Goal: Transaction & Acquisition: Purchase product/service

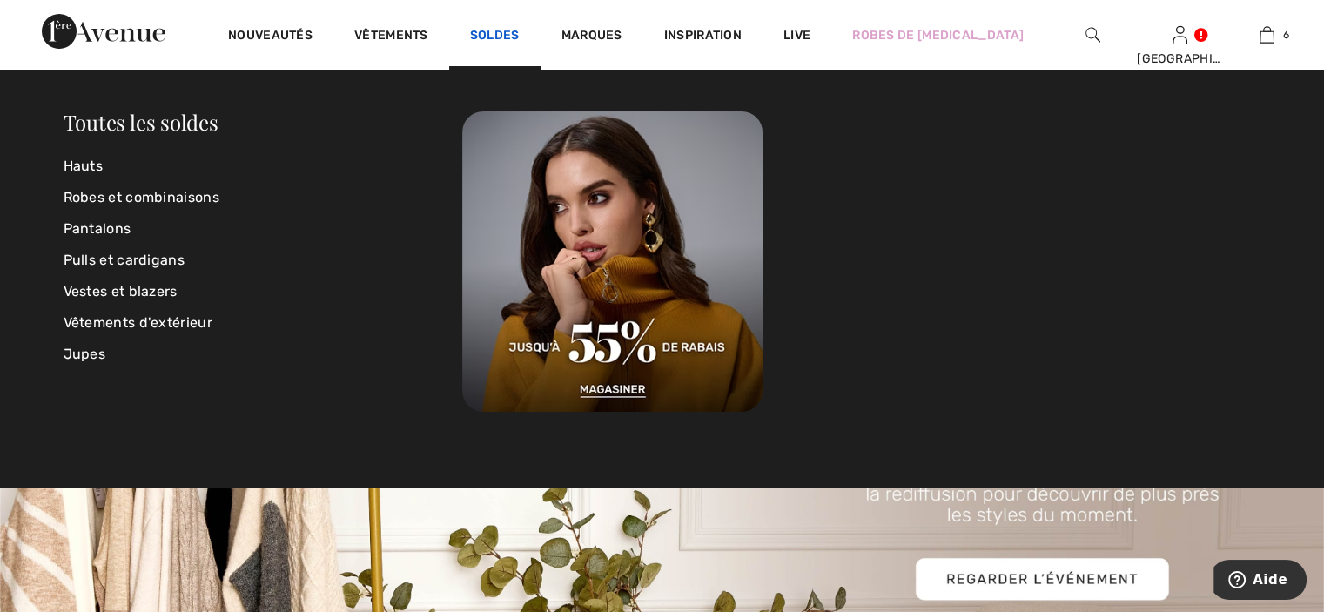
click at [509, 40] on link "Soldes" at bounding box center [495, 37] width 50 height 18
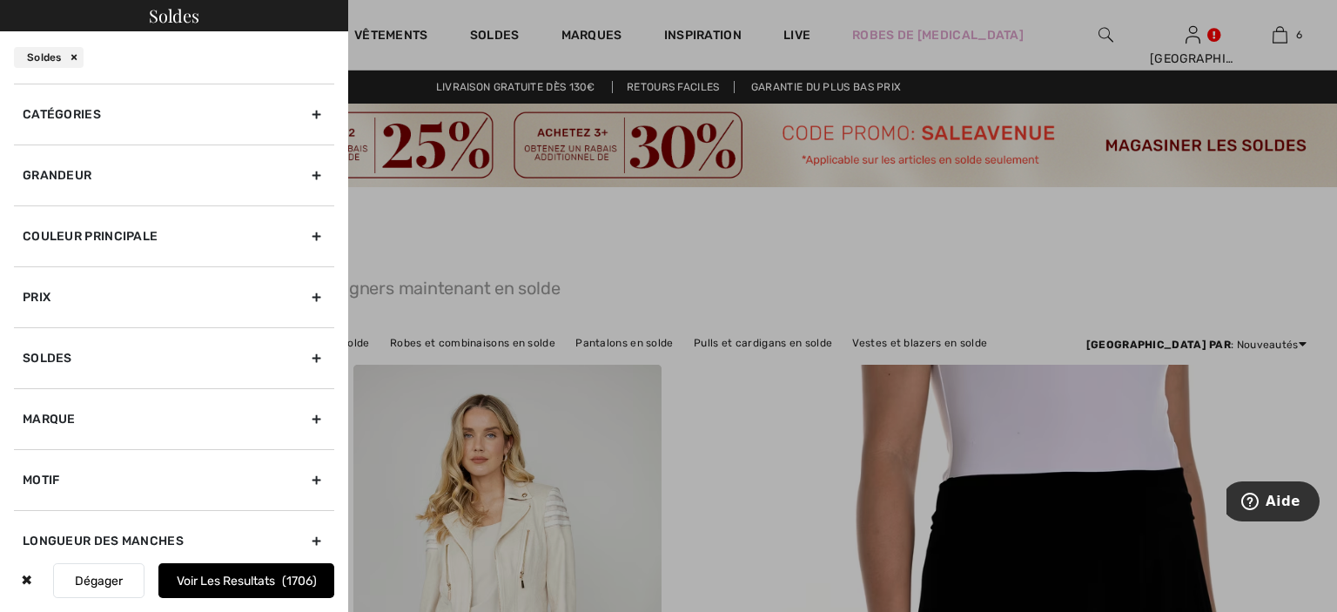
click at [69, 414] on div "Marque" at bounding box center [174, 418] width 320 height 61
click at [66, 494] on label "Dolcezza" at bounding box center [179, 494] width 312 height 16
click at [36, 494] on input"] "Dolcezza" at bounding box center [29, 493] width 13 height 13
checkbox input"] "true"
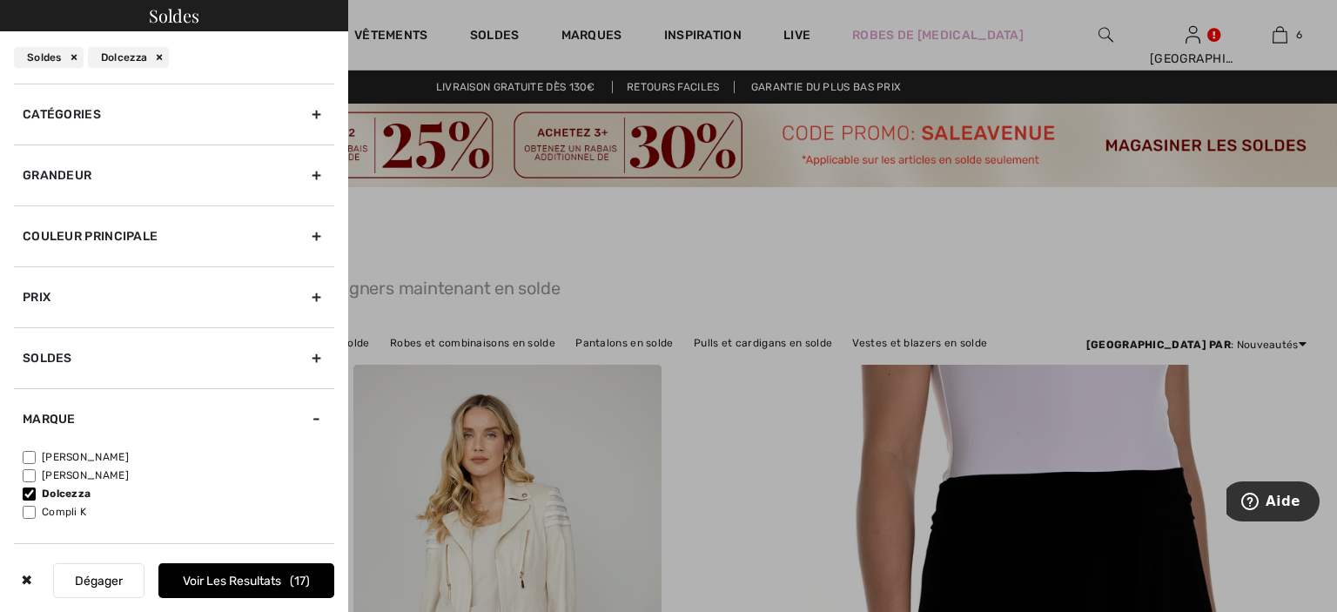
click at [249, 587] on button "Voir les resultats 17" at bounding box center [246, 580] width 176 height 35
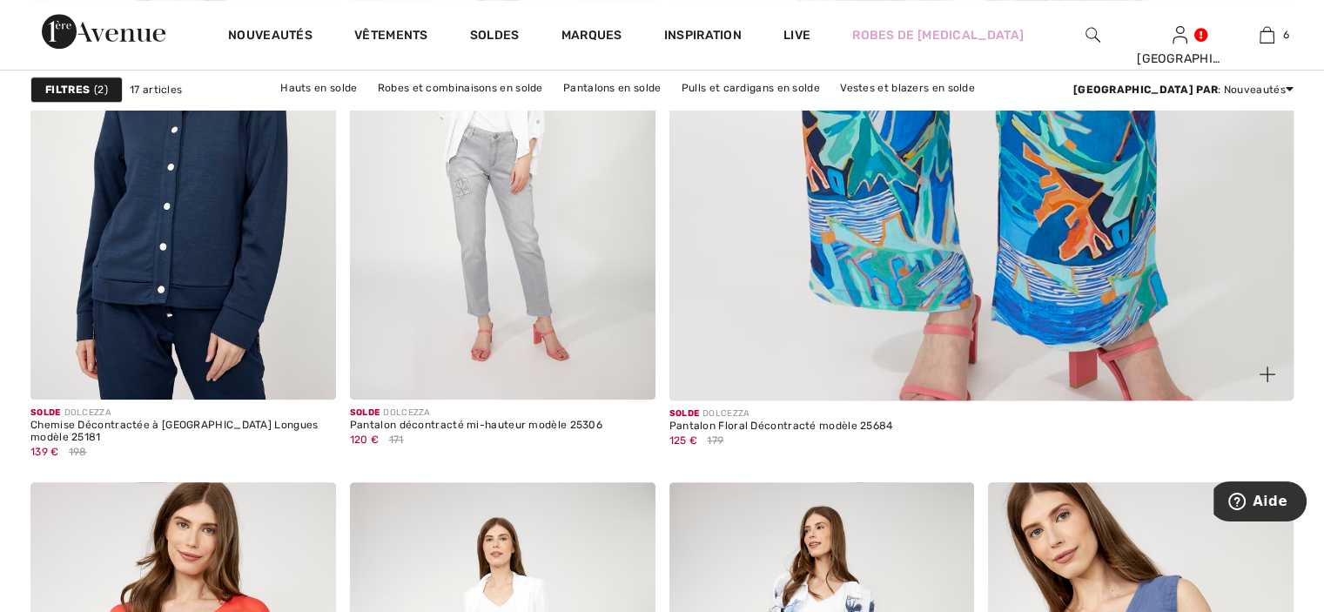
scroll to position [869, 0]
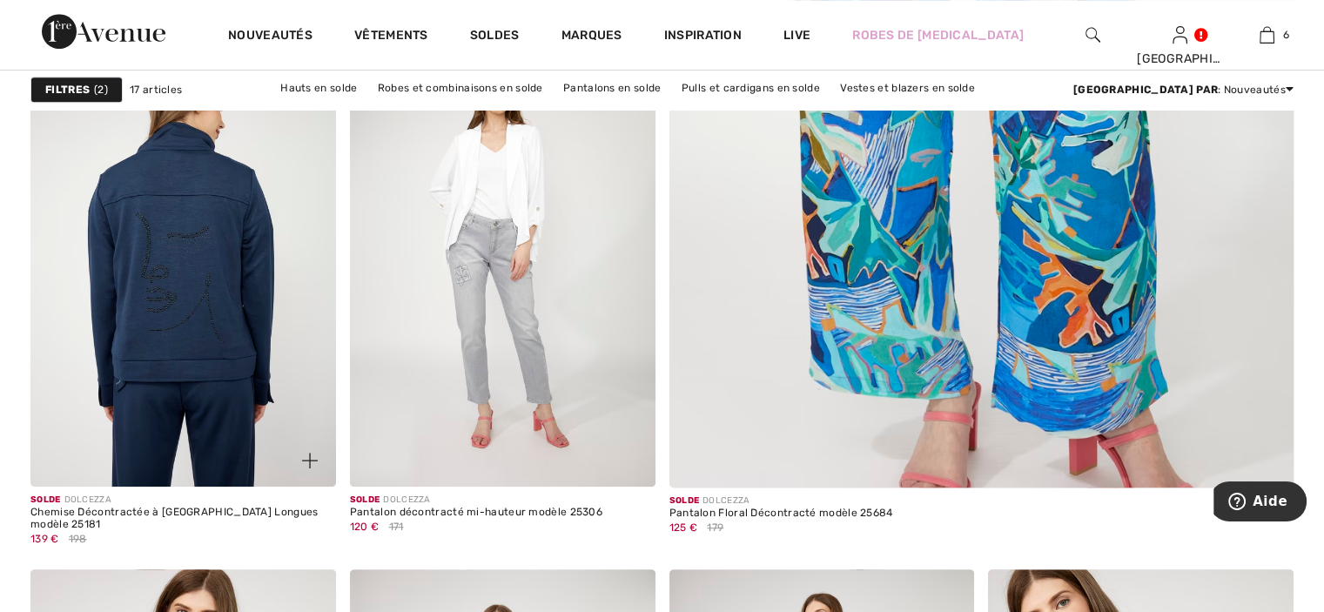
click at [143, 300] on img at bounding box center [182, 258] width 305 height 458
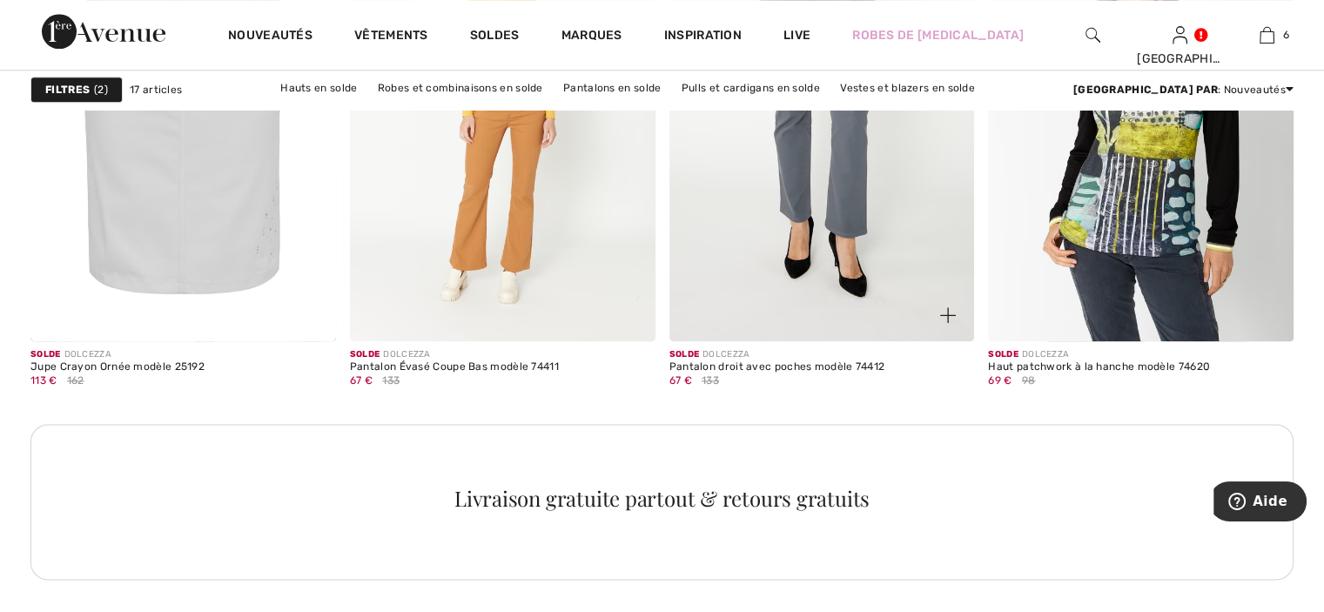
scroll to position [2087, 0]
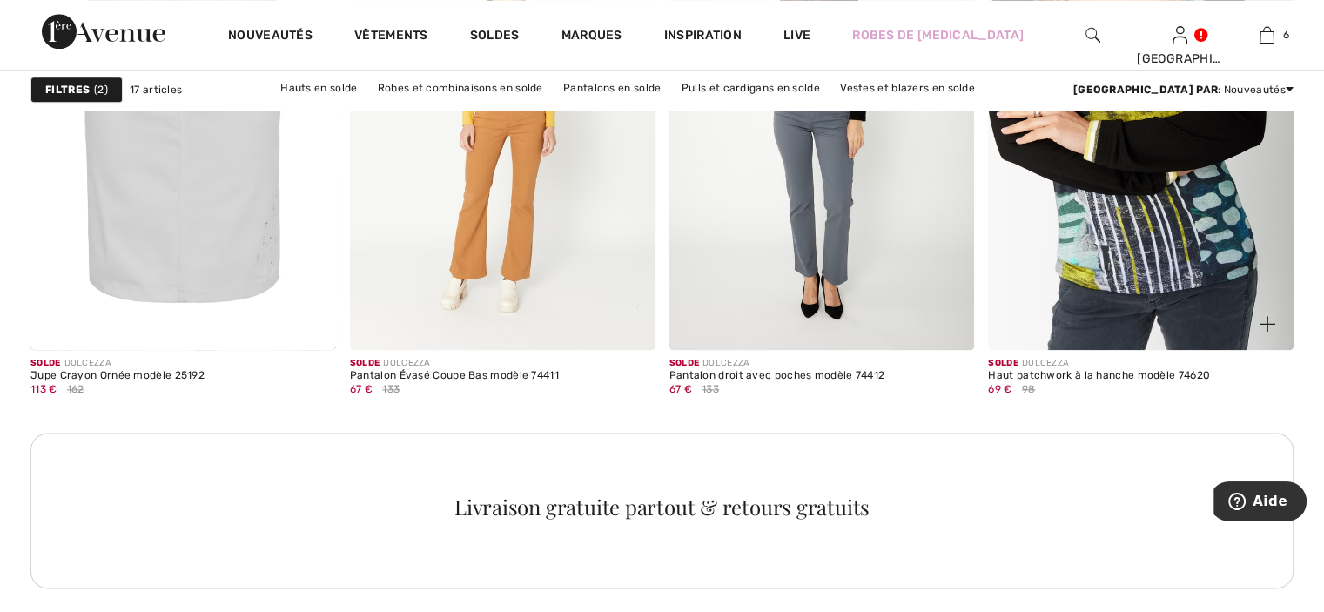
click at [1062, 241] on img at bounding box center [1140, 120] width 305 height 458
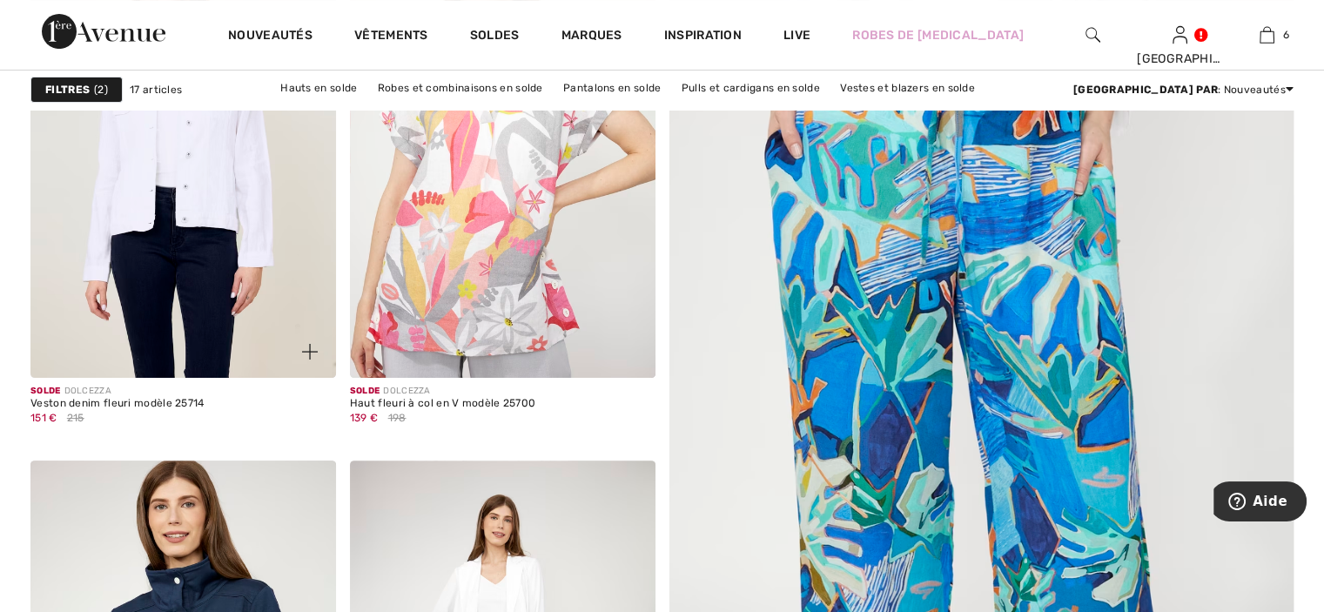
scroll to position [433, 0]
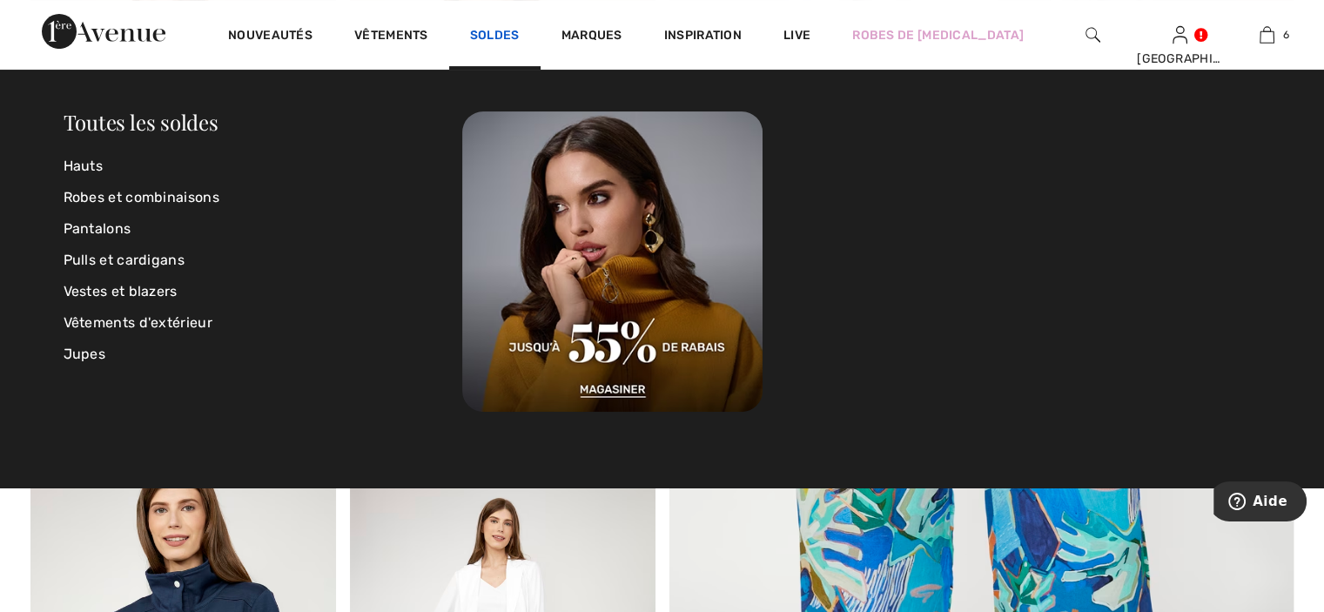
click at [493, 37] on link "Soldes" at bounding box center [495, 37] width 50 height 18
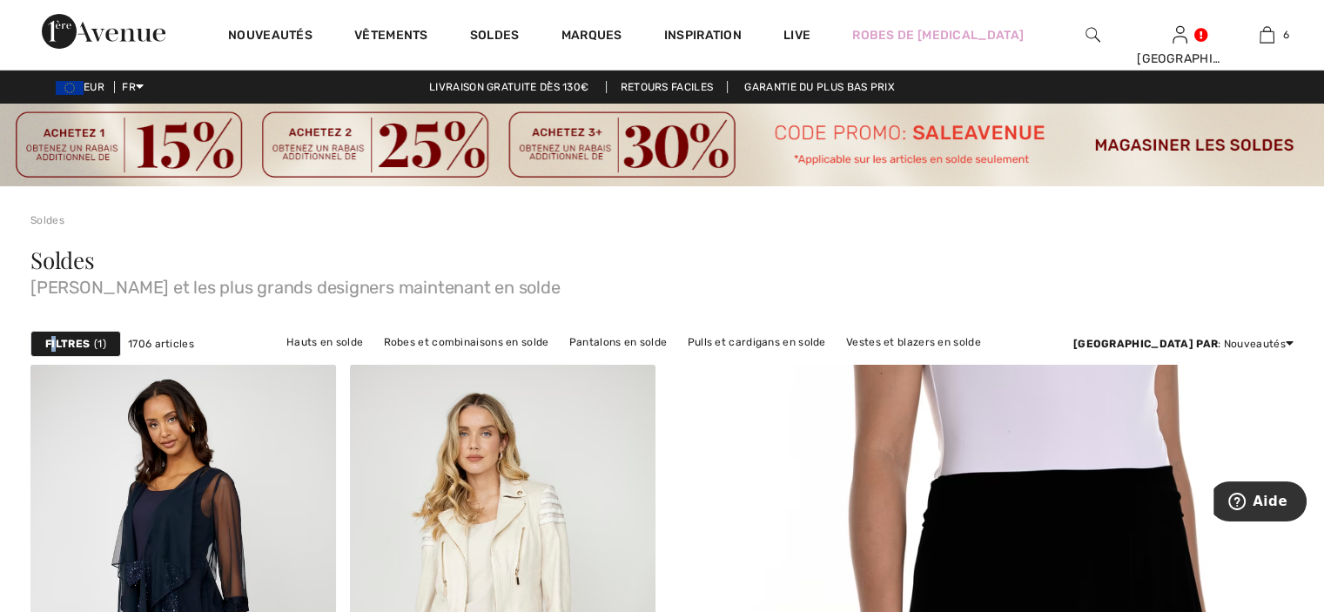
click at [53, 342] on strong "Filtres" at bounding box center [67, 344] width 44 height 16
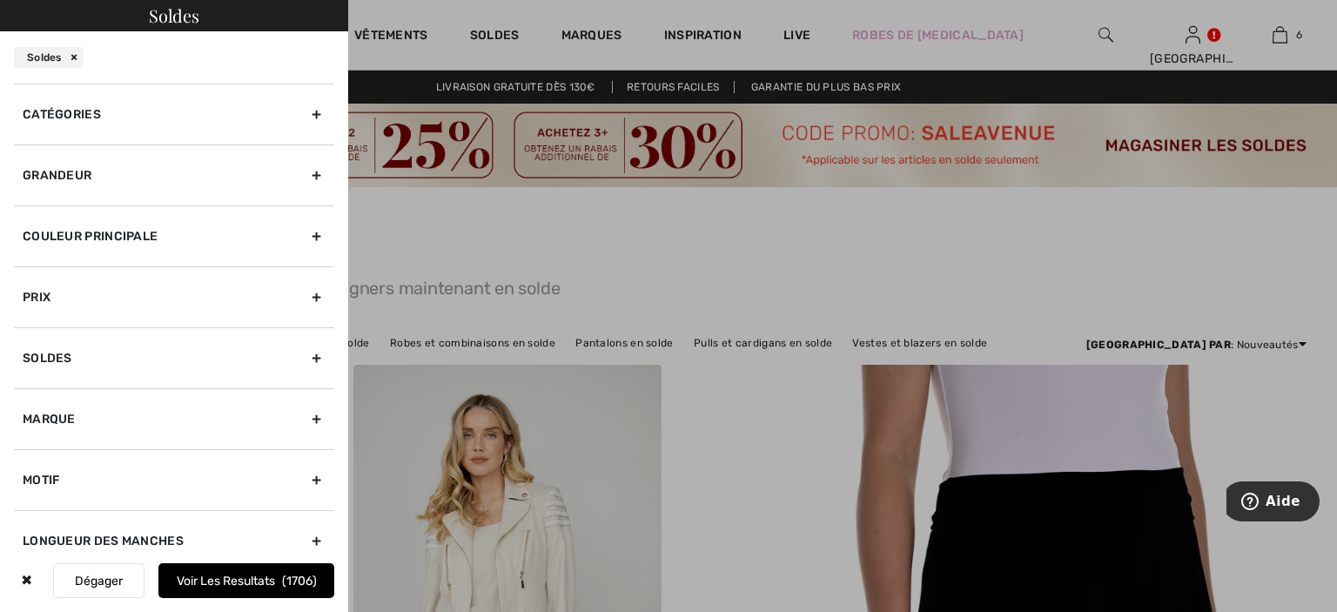
click at [134, 170] on div "Grandeur" at bounding box center [174, 174] width 320 height 61
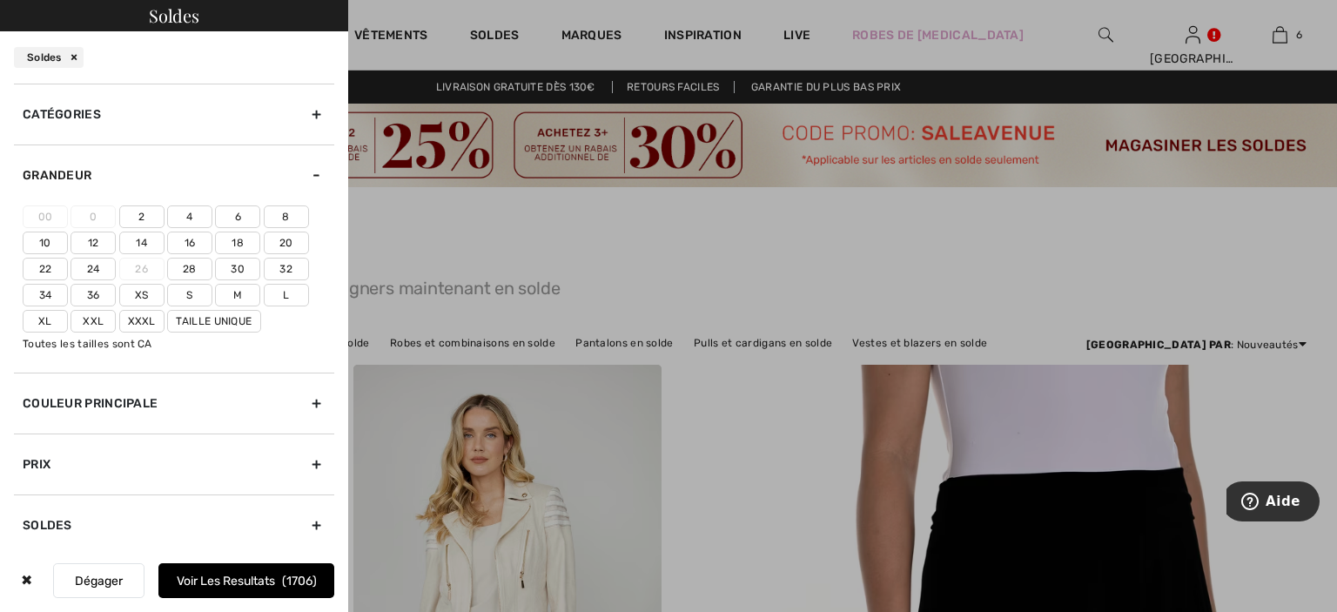
click at [386, 245] on div at bounding box center [668, 306] width 1337 height 612
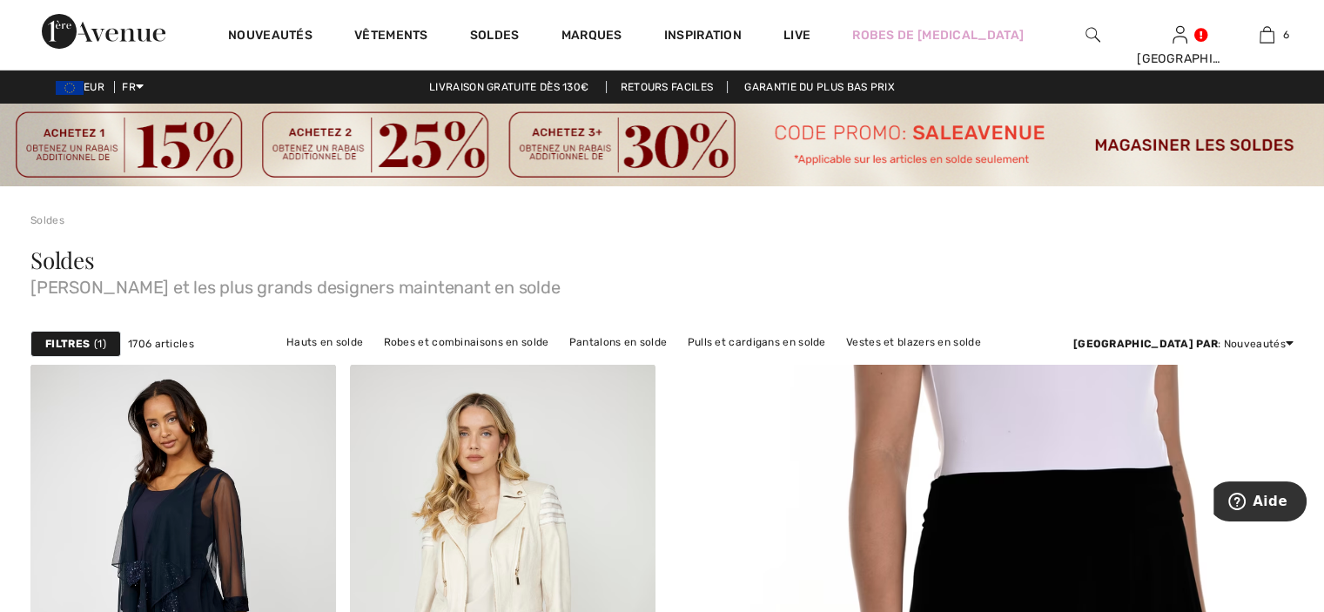
click at [70, 340] on strong "Filtres" at bounding box center [67, 344] width 44 height 16
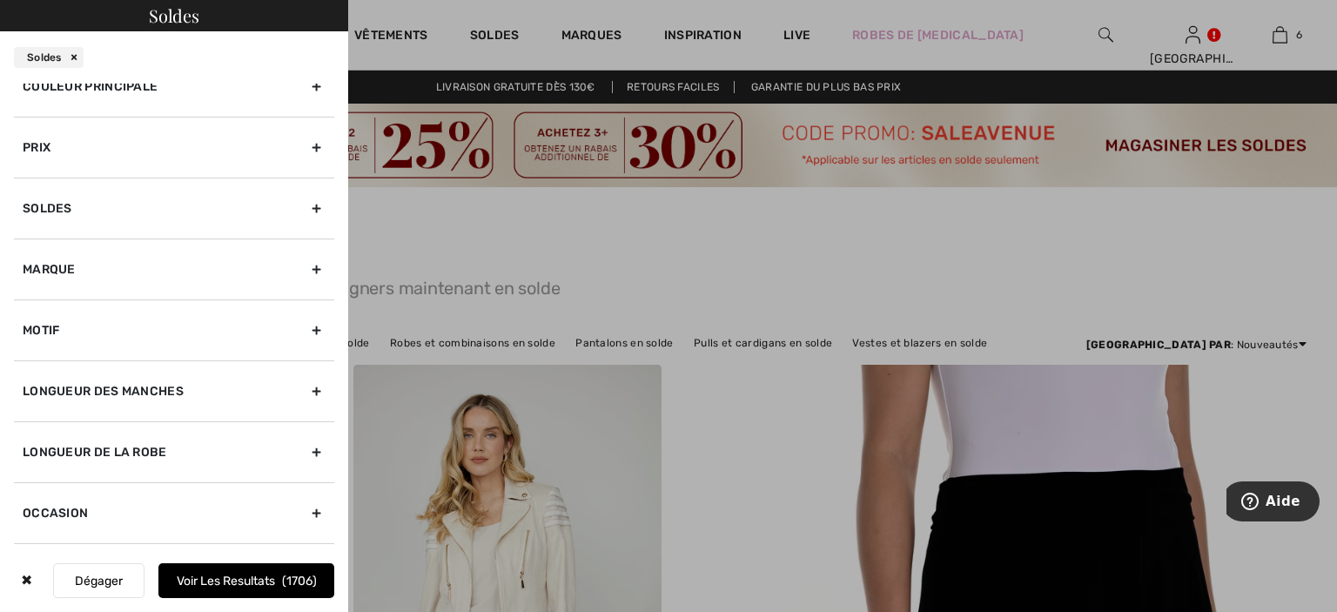
scroll to position [348, 0]
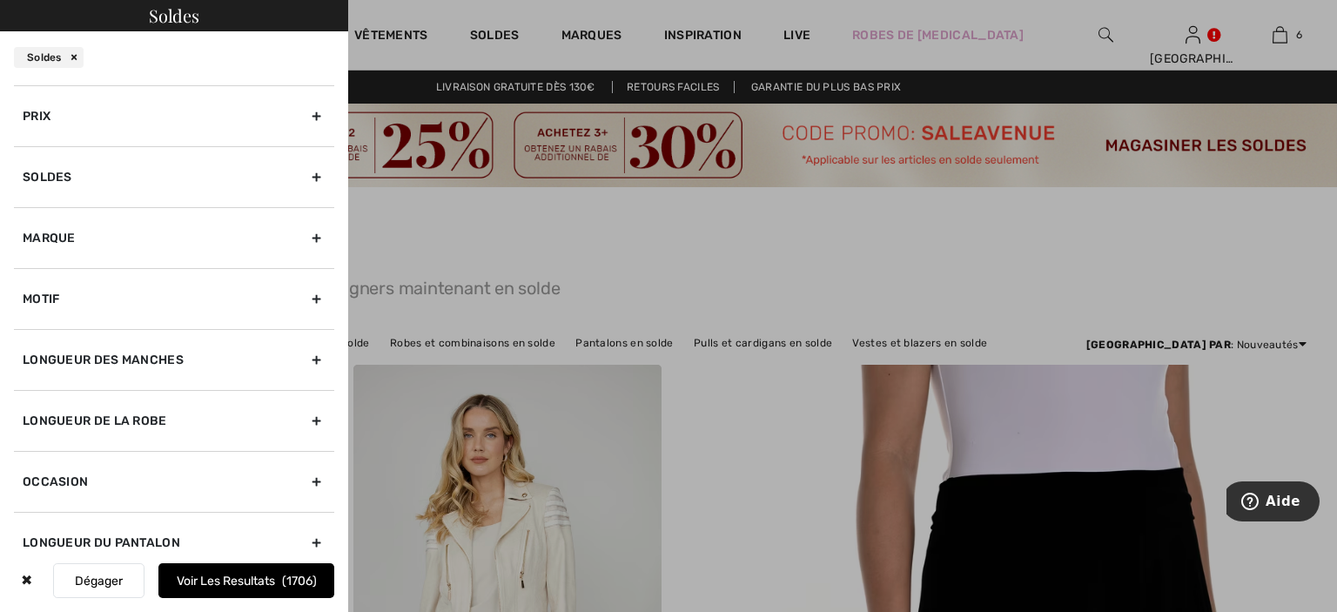
click at [118, 241] on div "Marque" at bounding box center [174, 237] width 320 height 61
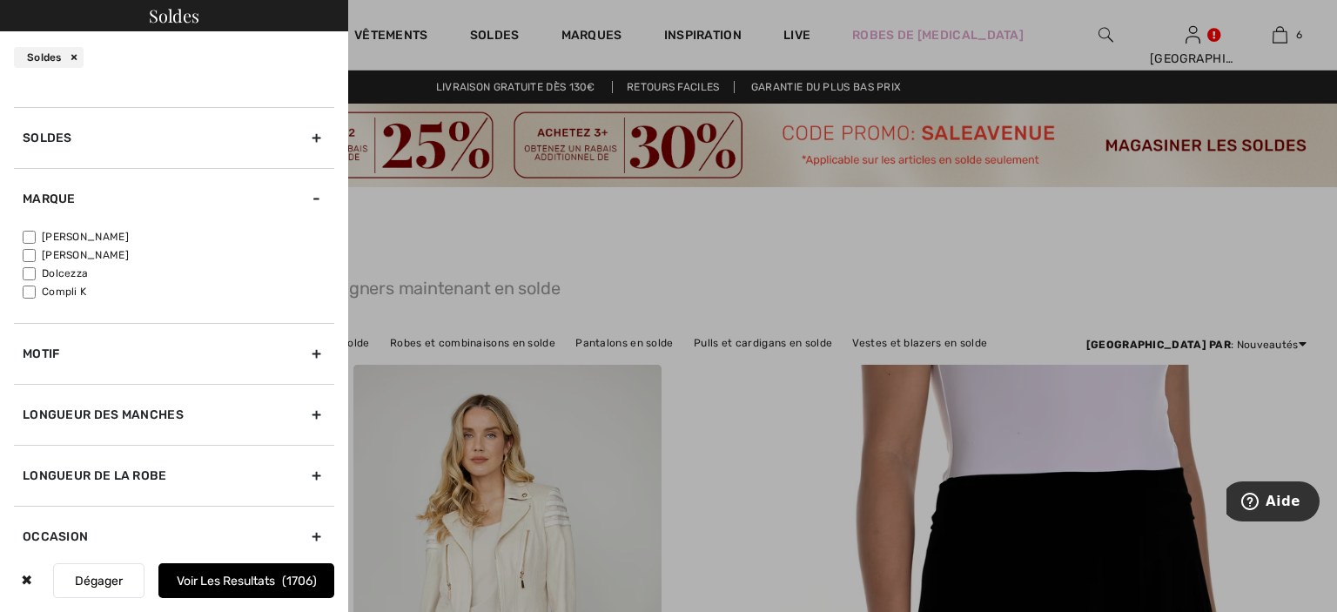
scroll to position [183, 0]
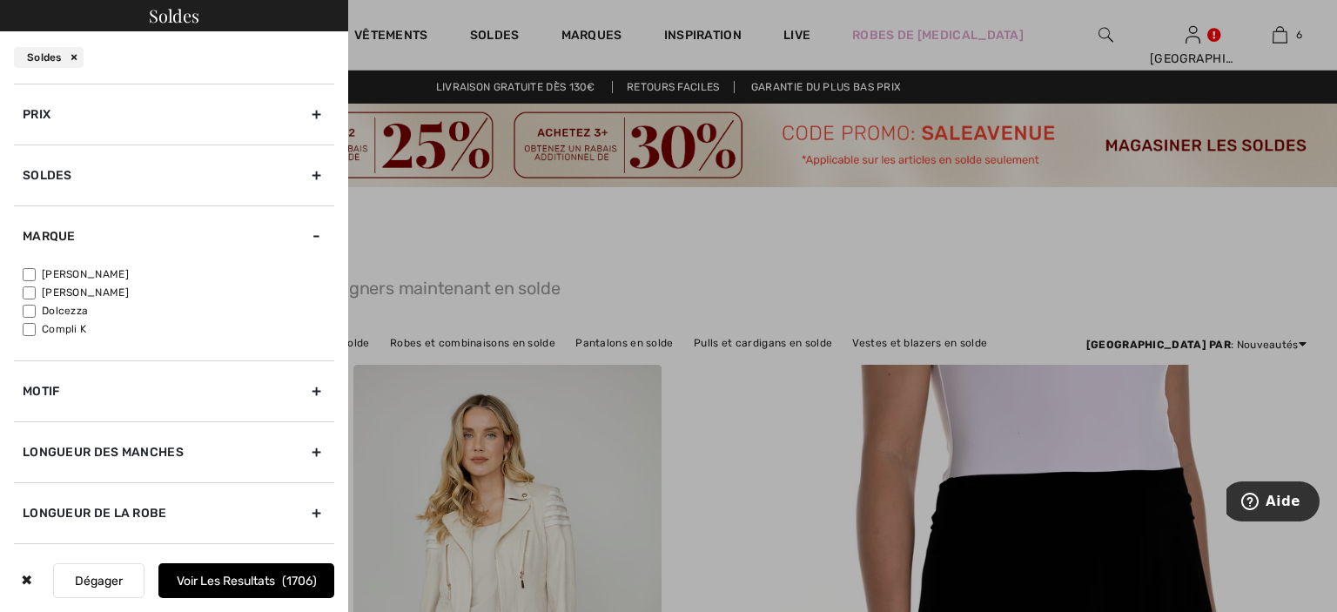
click at [91, 273] on label "[PERSON_NAME]" at bounding box center [179, 274] width 312 height 16
click at [36, 273] on input"] "[PERSON_NAME]" at bounding box center [29, 274] width 13 height 13
checkbox input"] "true"
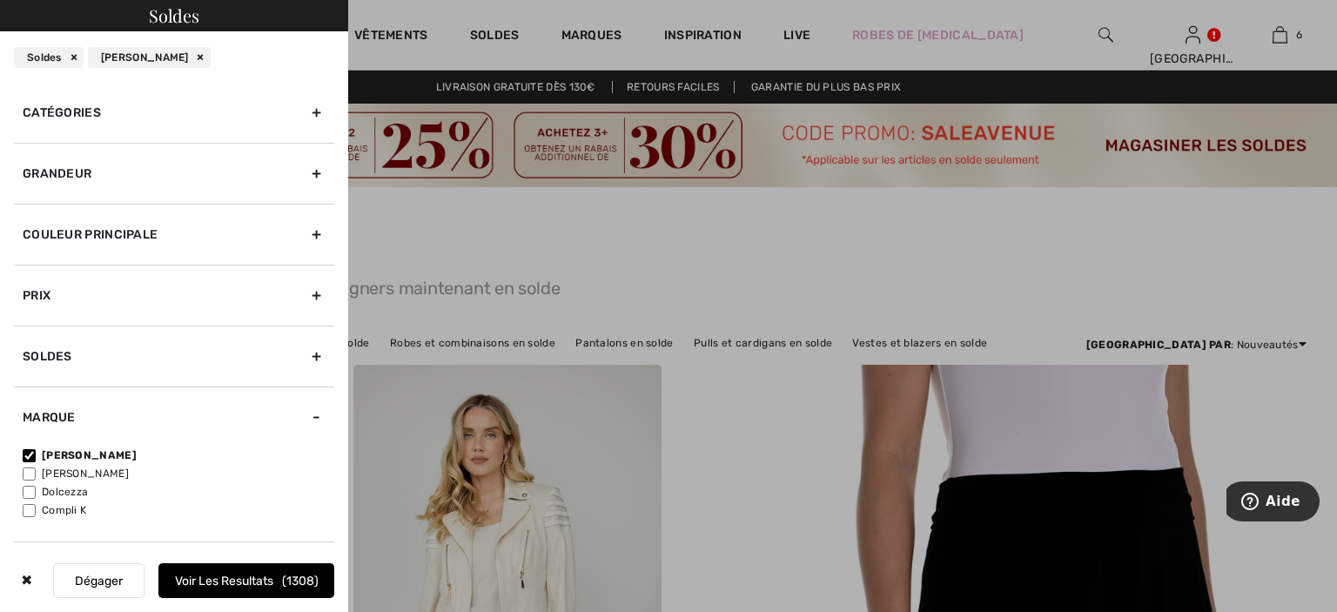
scroll to position [0, 0]
click at [226, 173] on div "Grandeur" at bounding box center [174, 174] width 320 height 61
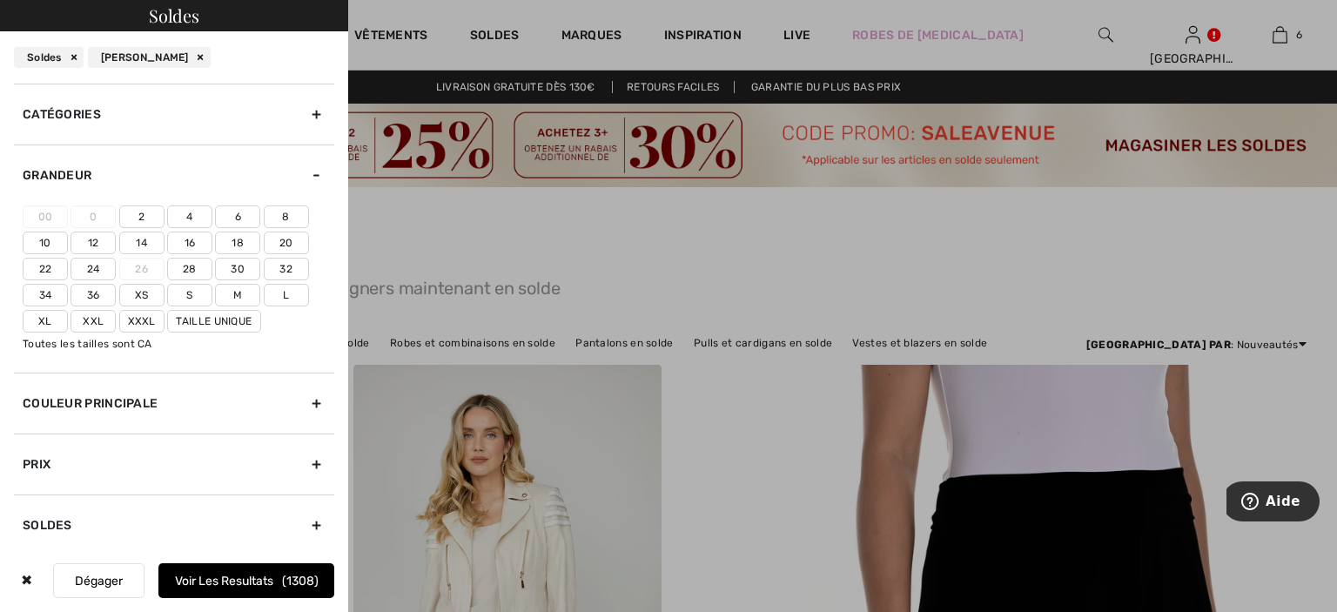
click at [197, 216] on label "4" at bounding box center [189, 216] width 45 height 23
click at [0, 0] on input"] "4" at bounding box center [0, 0] width 0 height 0
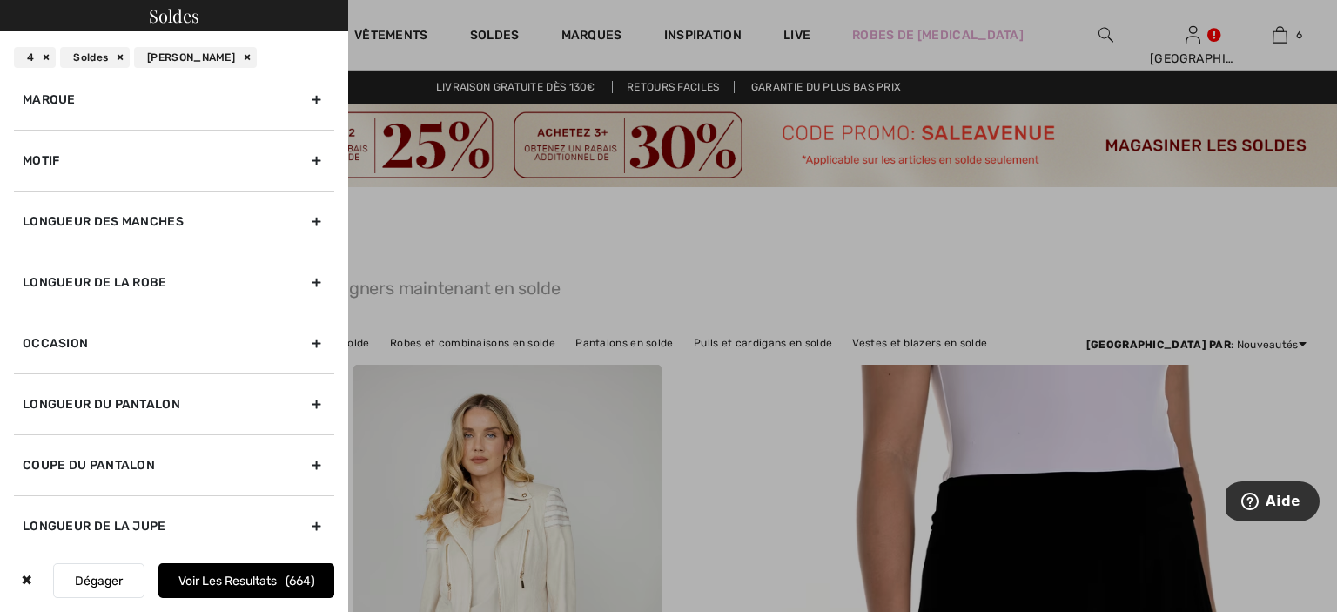
scroll to position [489, 0]
click at [234, 578] on button "Voir les resultats 664" at bounding box center [246, 580] width 176 height 35
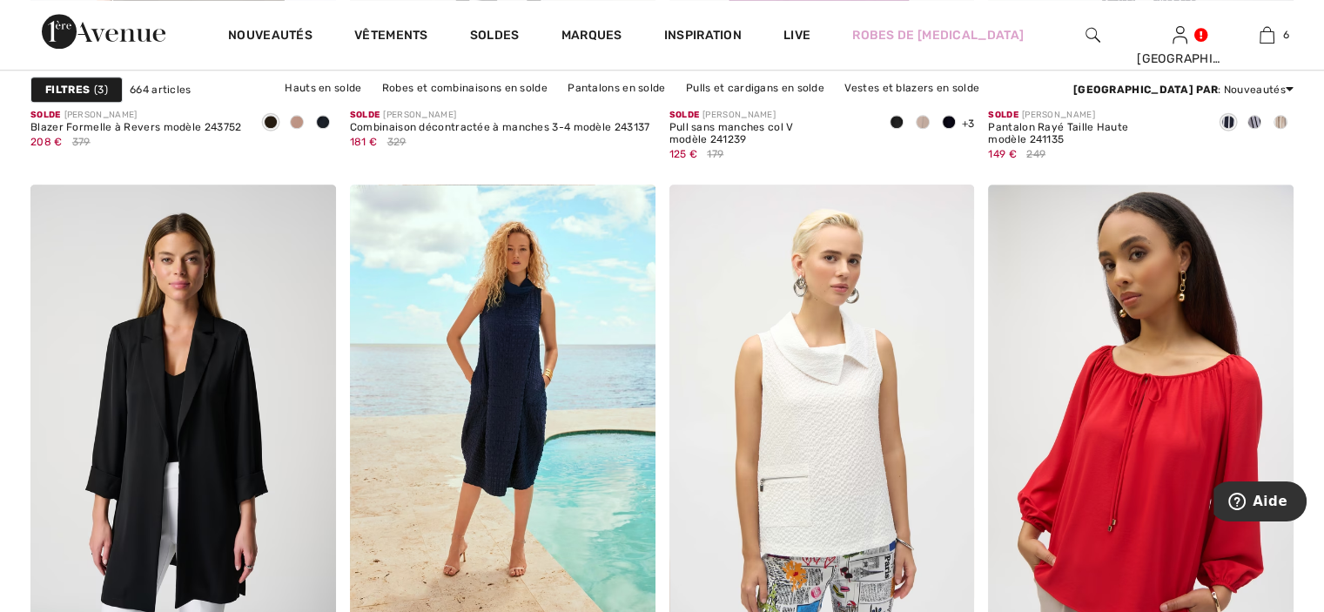
scroll to position [1910, 0]
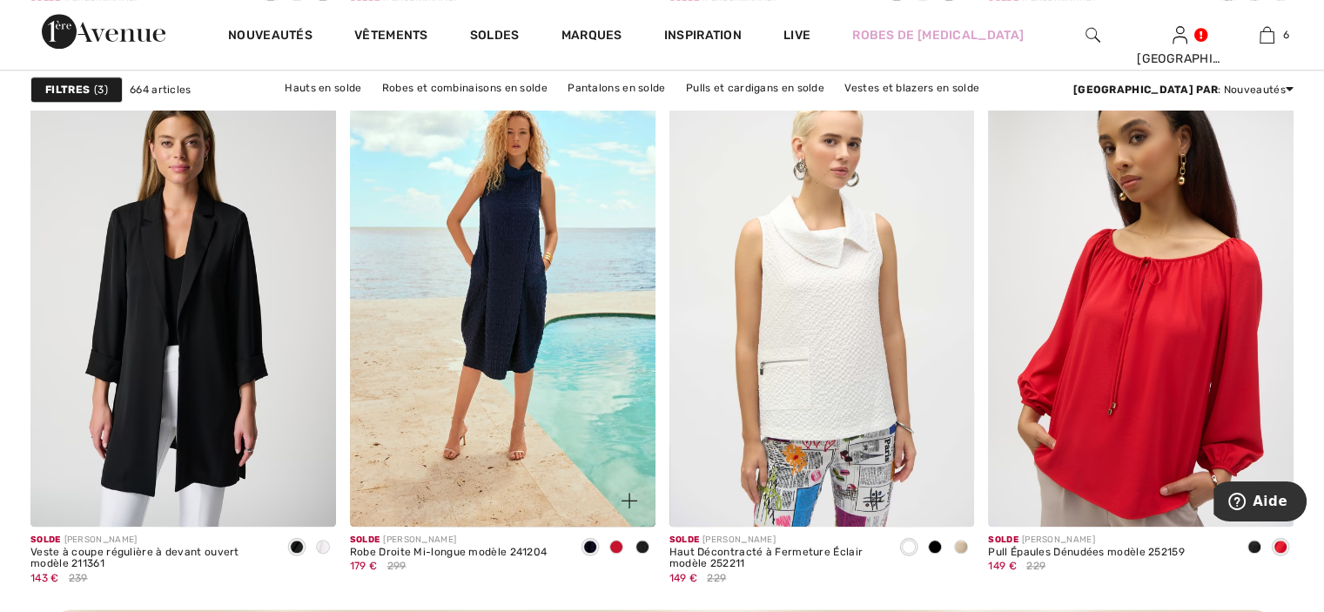
click at [616, 546] on span at bounding box center [616, 547] width 14 height 14
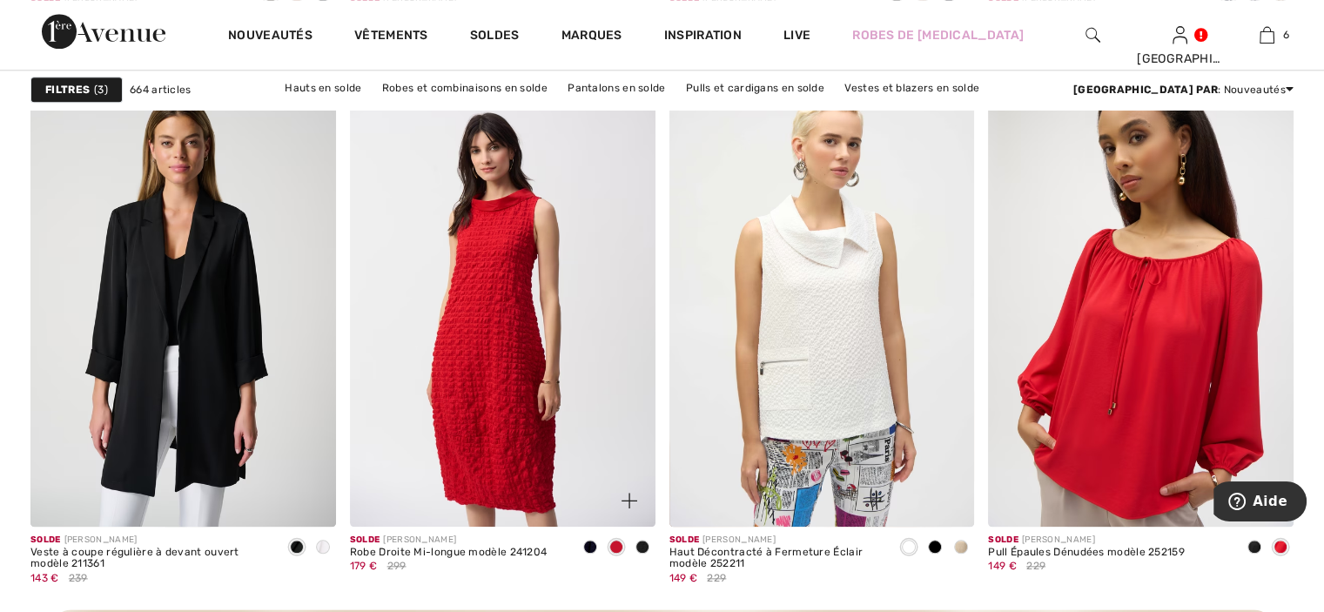
click at [558, 456] on img at bounding box center [502, 297] width 305 height 458
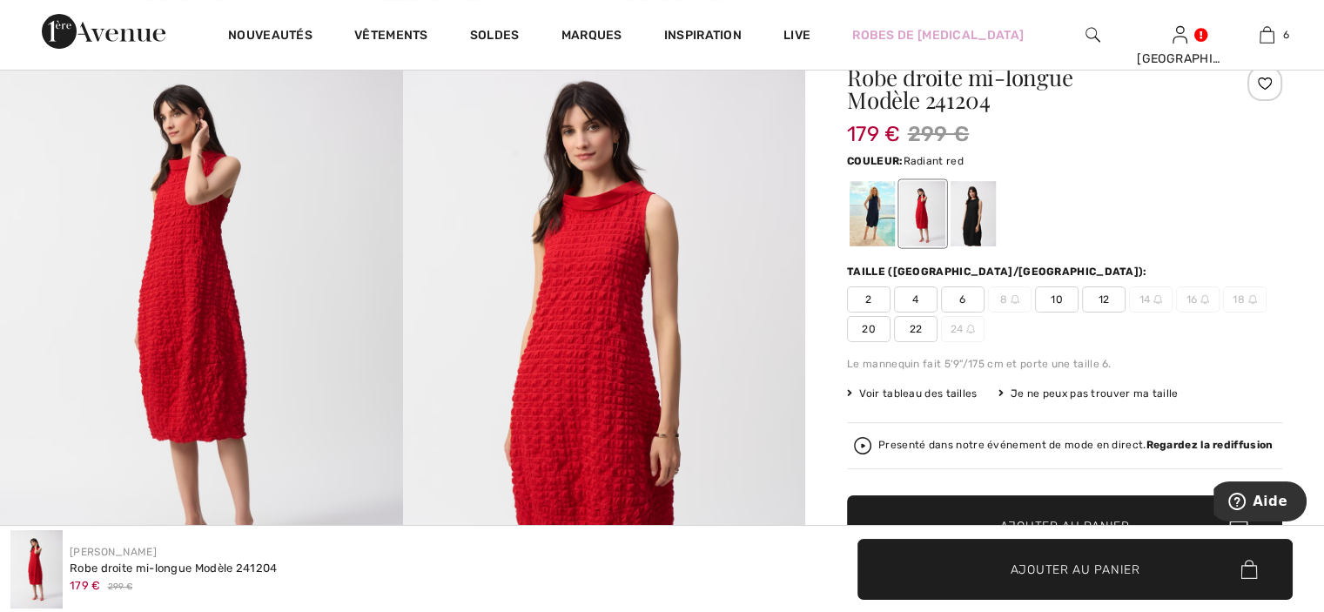
scroll to position [174, 0]
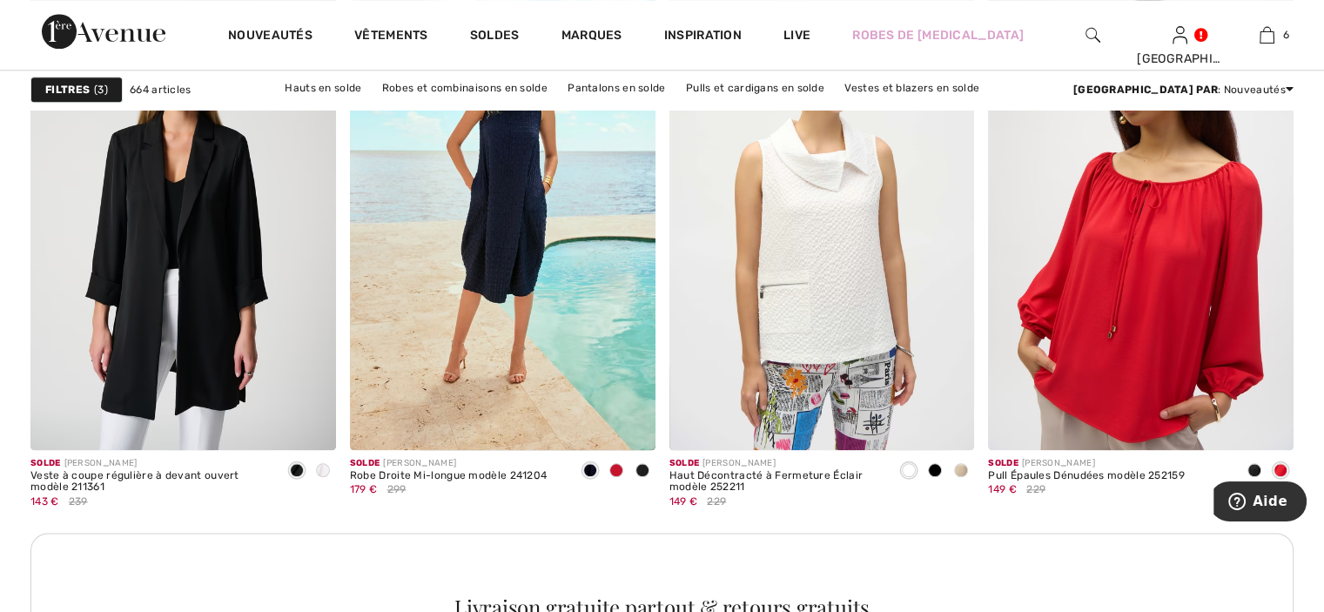
scroll to position [1997, 0]
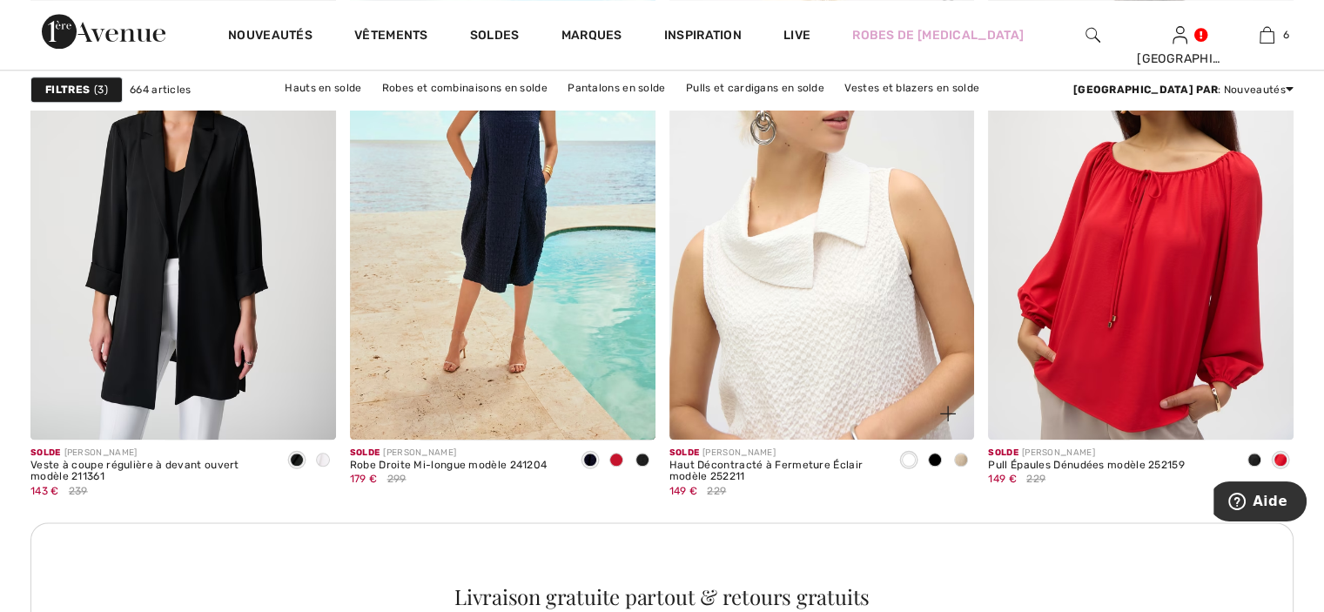
click at [860, 238] on img at bounding box center [821, 210] width 305 height 458
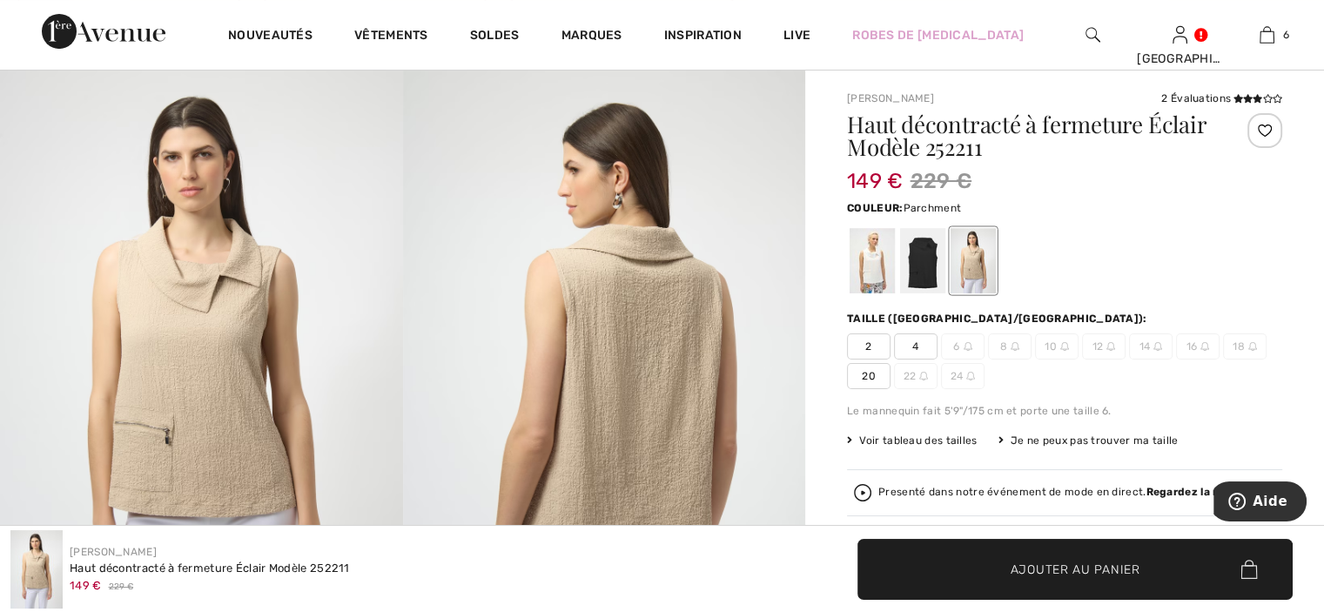
scroll to position [174, 0]
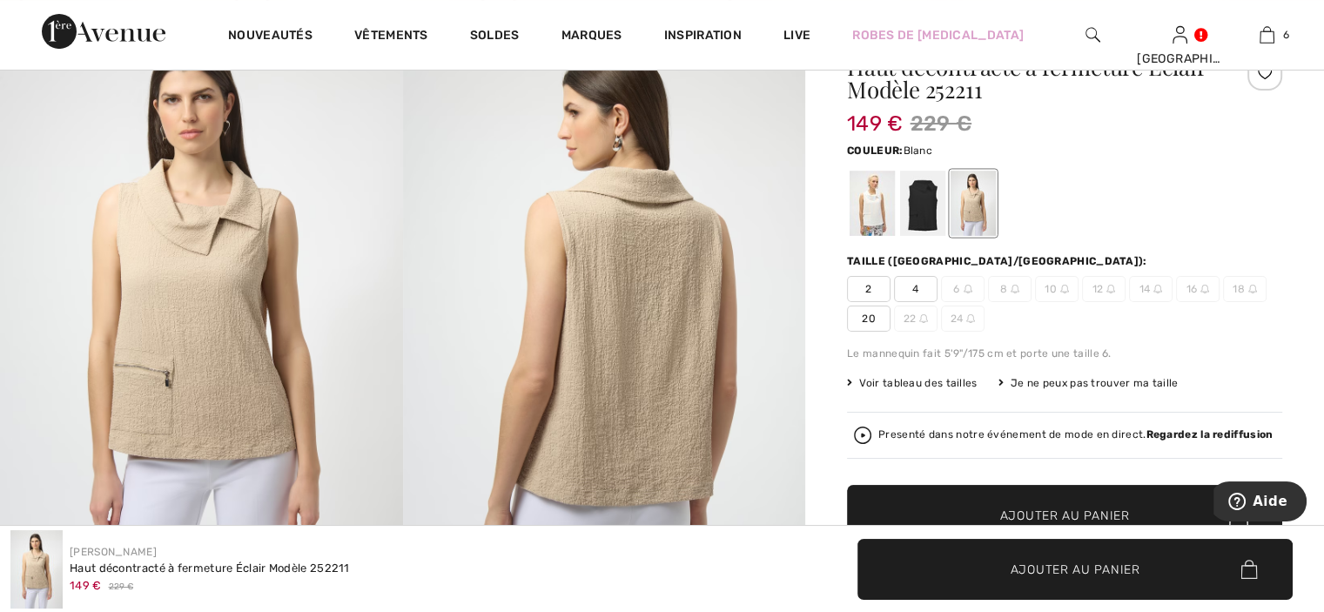
click at [873, 205] on div at bounding box center [871, 203] width 45 height 65
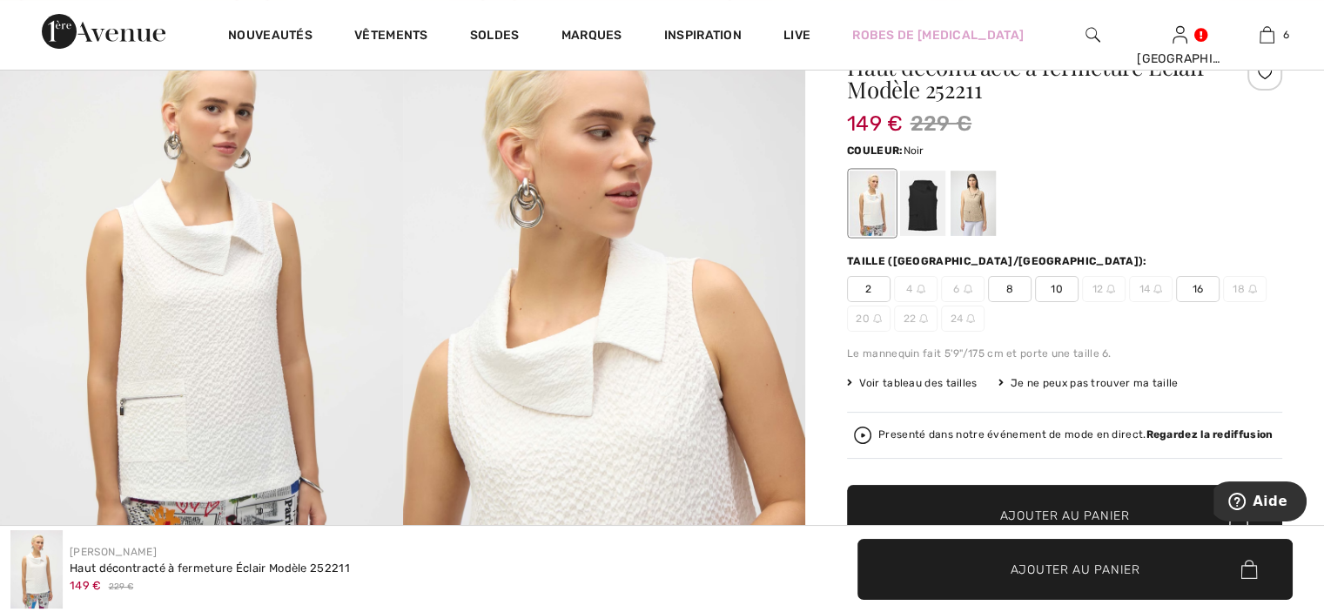
click at [916, 203] on div at bounding box center [922, 203] width 45 height 65
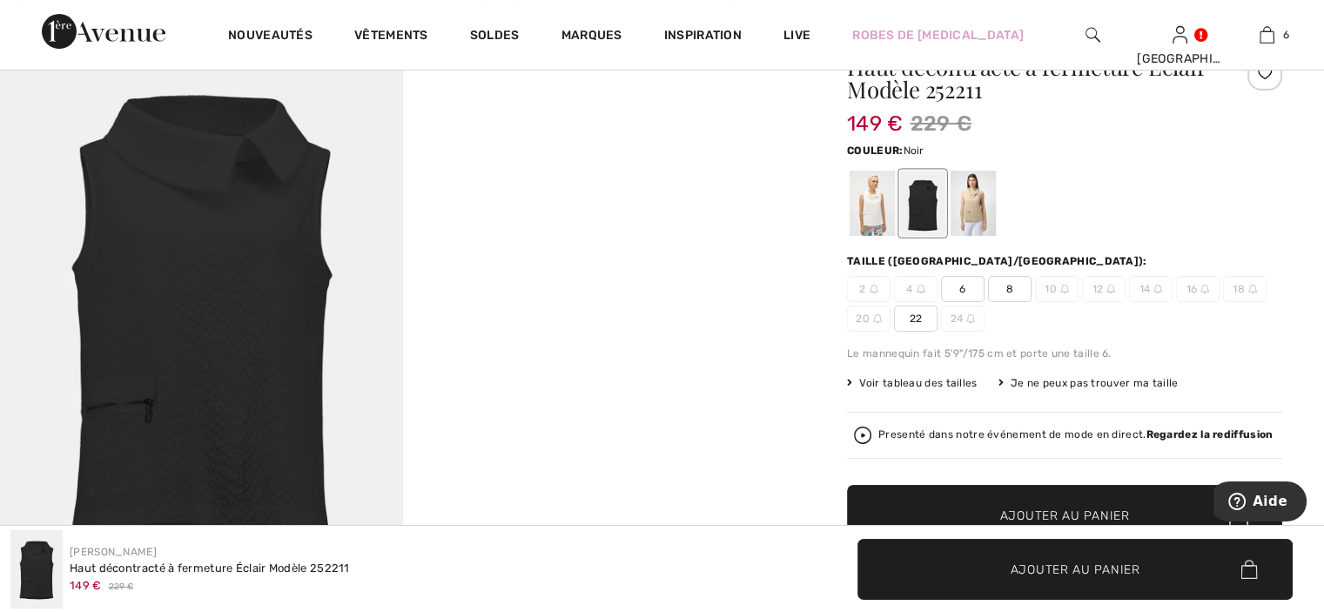
click at [917, 203] on div at bounding box center [922, 203] width 45 height 65
click at [982, 205] on div at bounding box center [972, 203] width 45 height 65
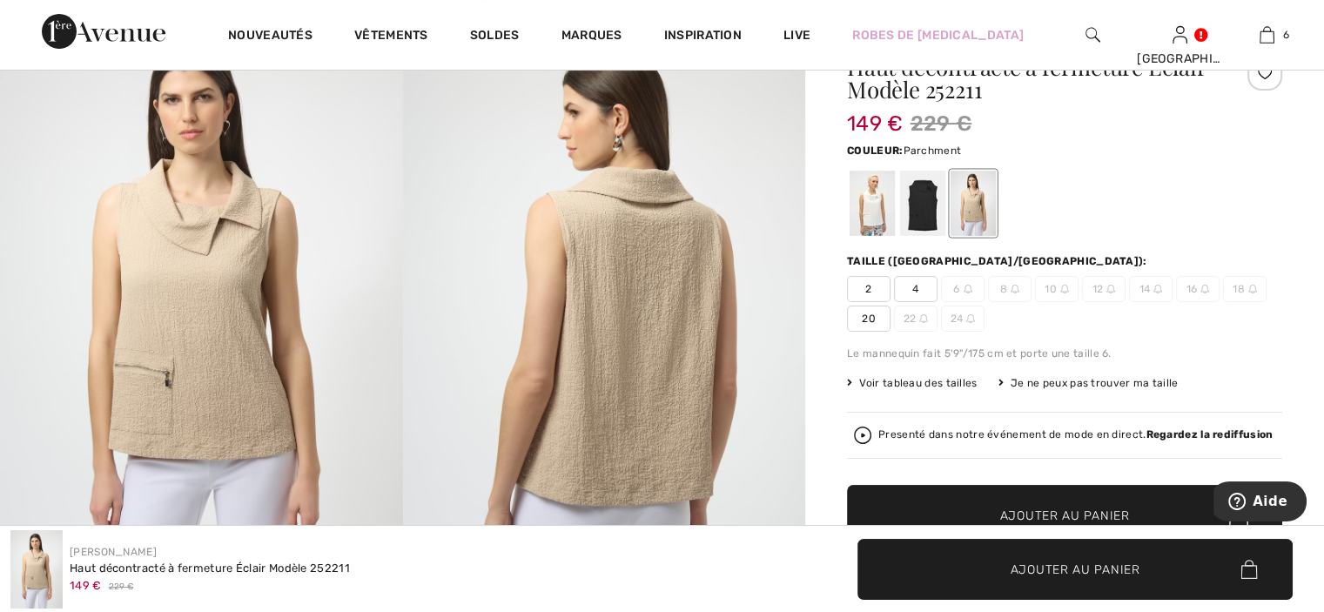
click at [914, 288] on span "4" at bounding box center [916, 289] width 44 height 26
click at [1046, 516] on span "Ajouter au panier" at bounding box center [1065, 515] width 130 height 18
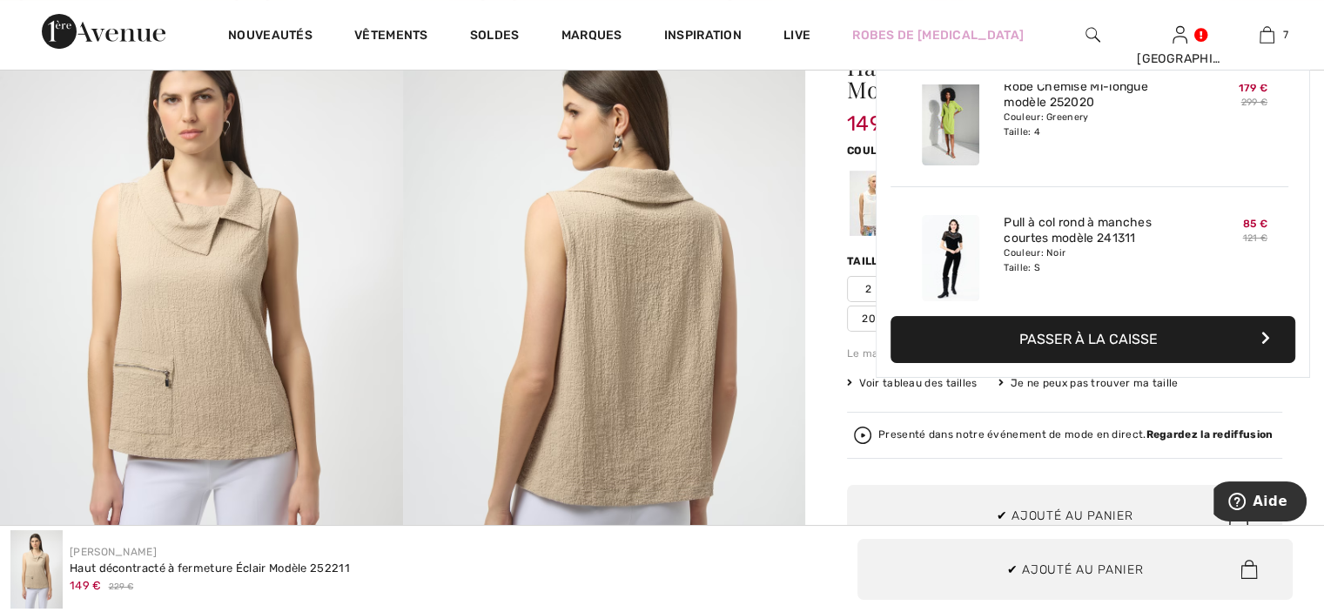
scroll to position [731, 0]
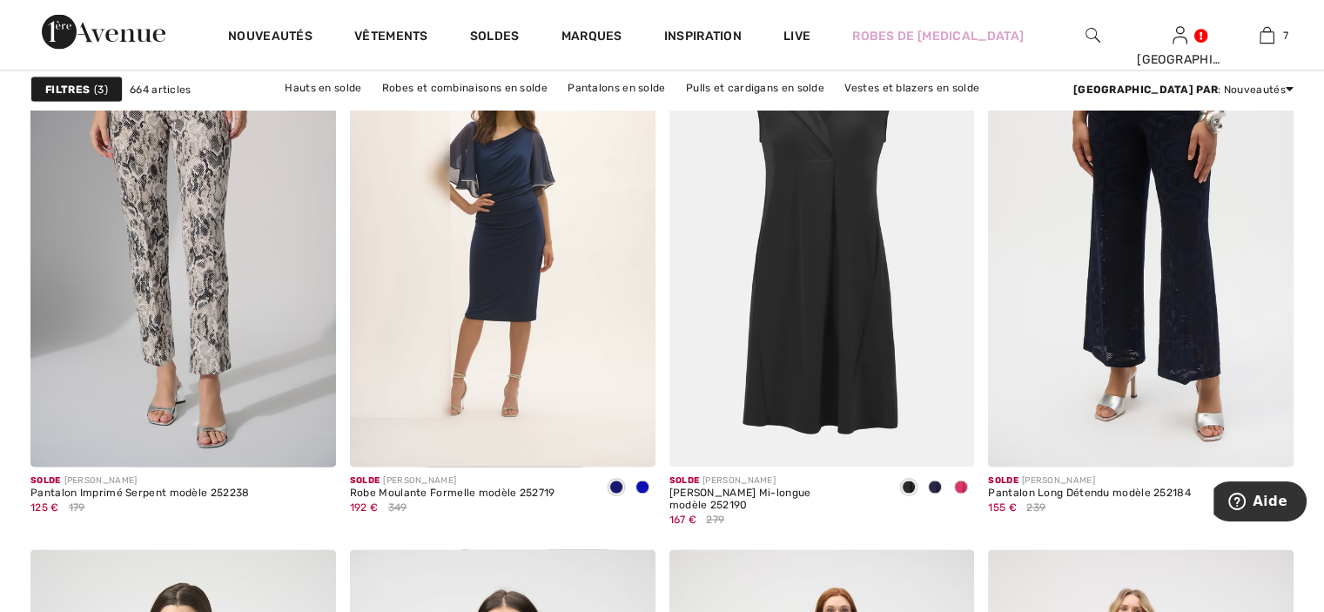
scroll to position [3216, 0]
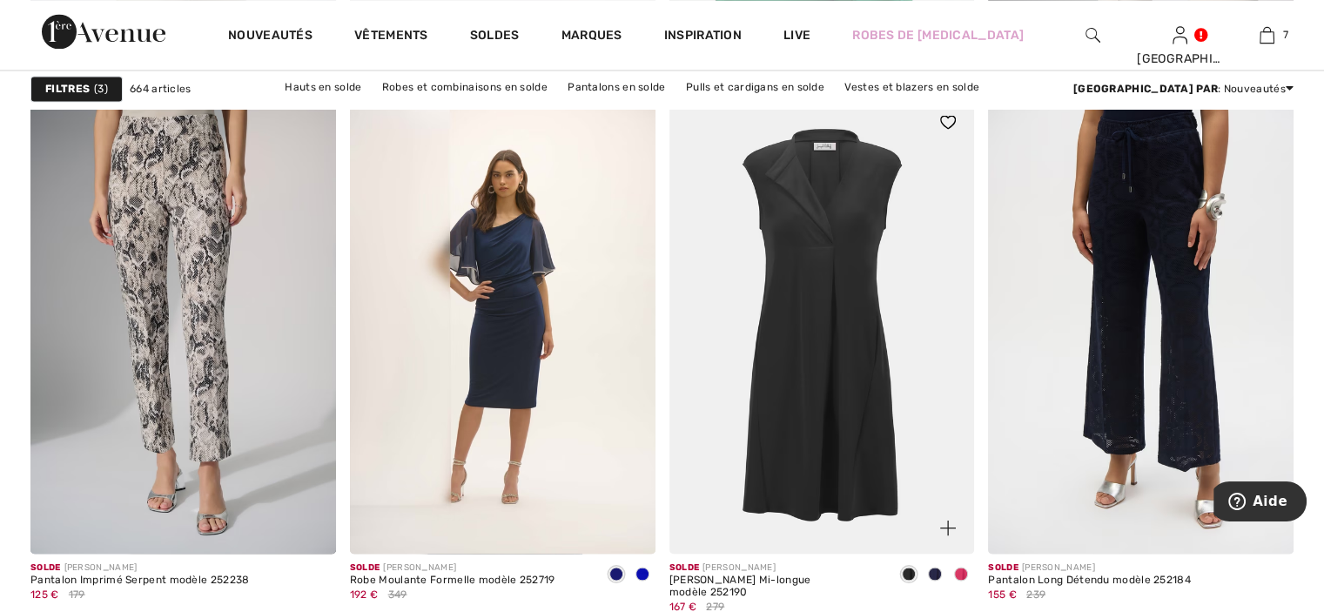
click at [856, 347] on img at bounding box center [821, 325] width 305 height 458
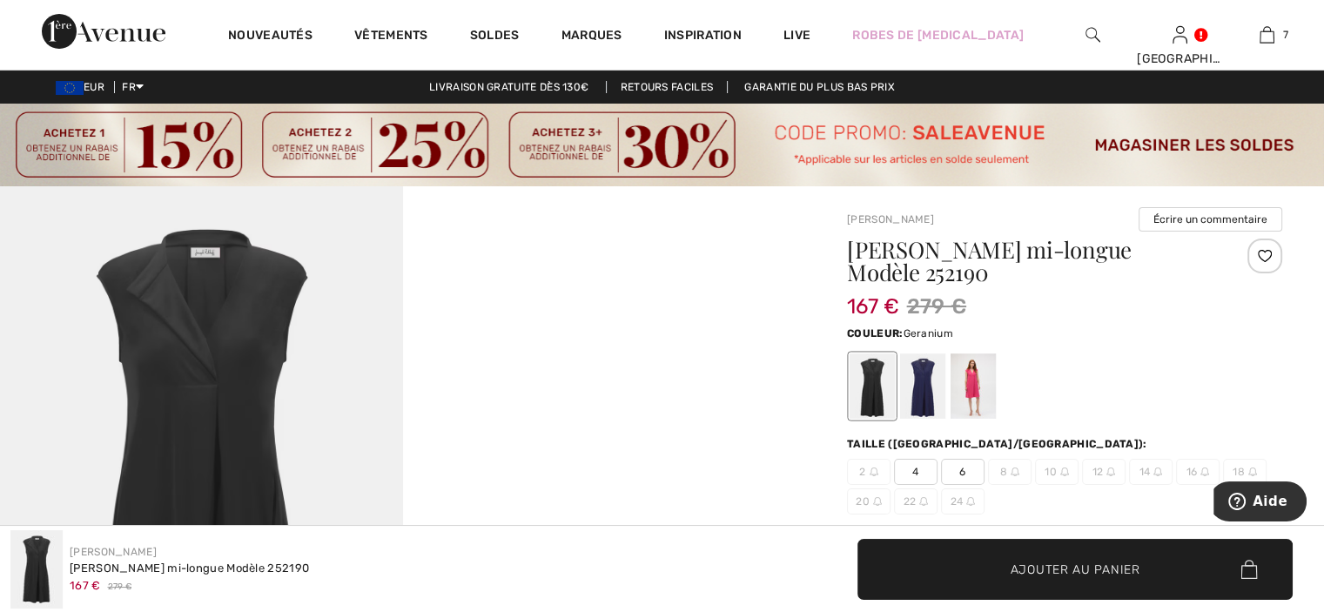
click at [971, 371] on div at bounding box center [972, 385] width 45 height 65
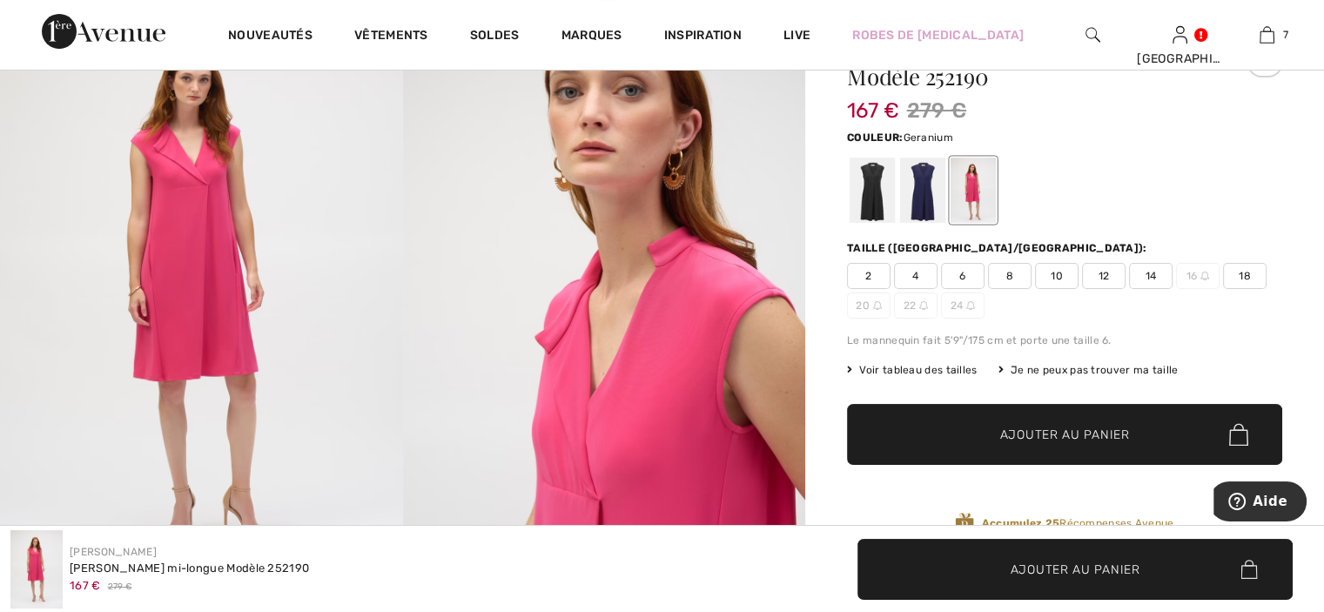
scroll to position [87, 0]
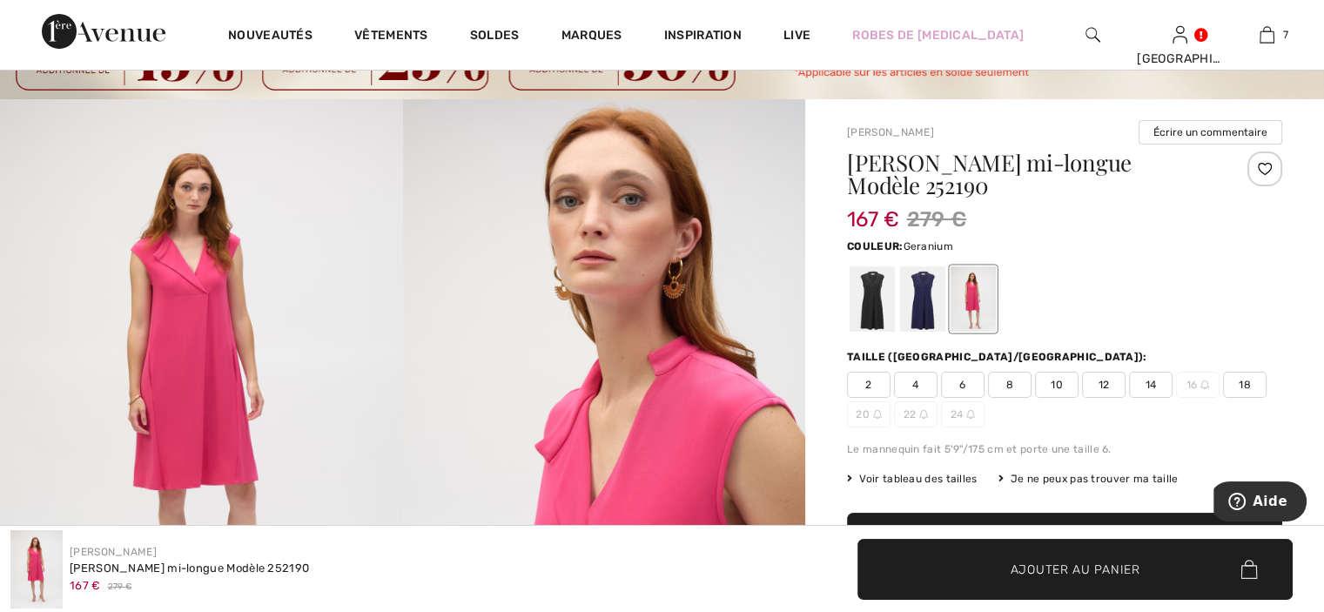
click at [913, 385] on span "4" at bounding box center [916, 385] width 44 height 26
click at [1016, 573] on span "Ajouter au panier" at bounding box center [1075, 569] width 130 height 18
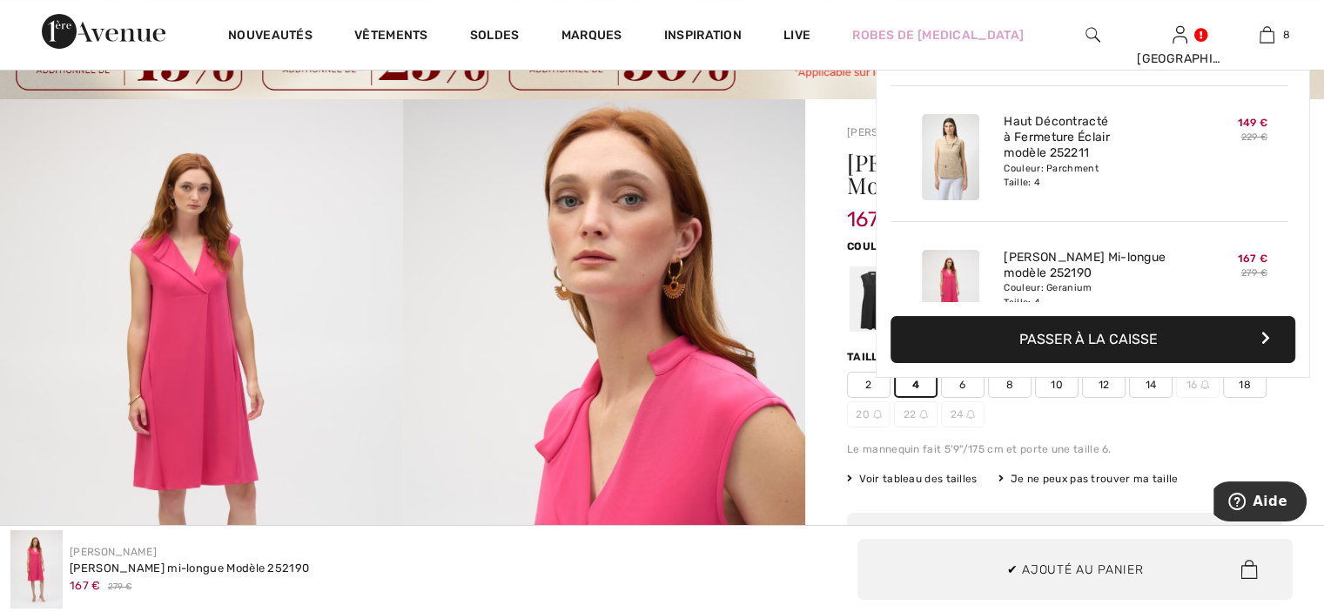
scroll to position [867, 0]
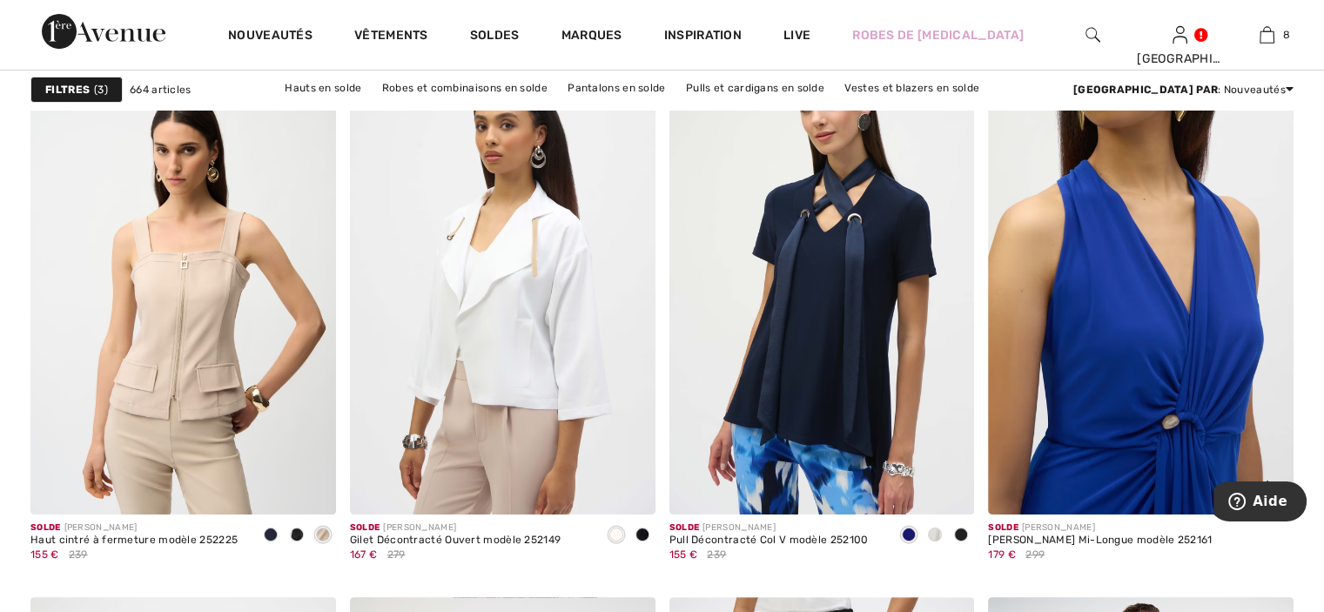
scroll to position [7000, 0]
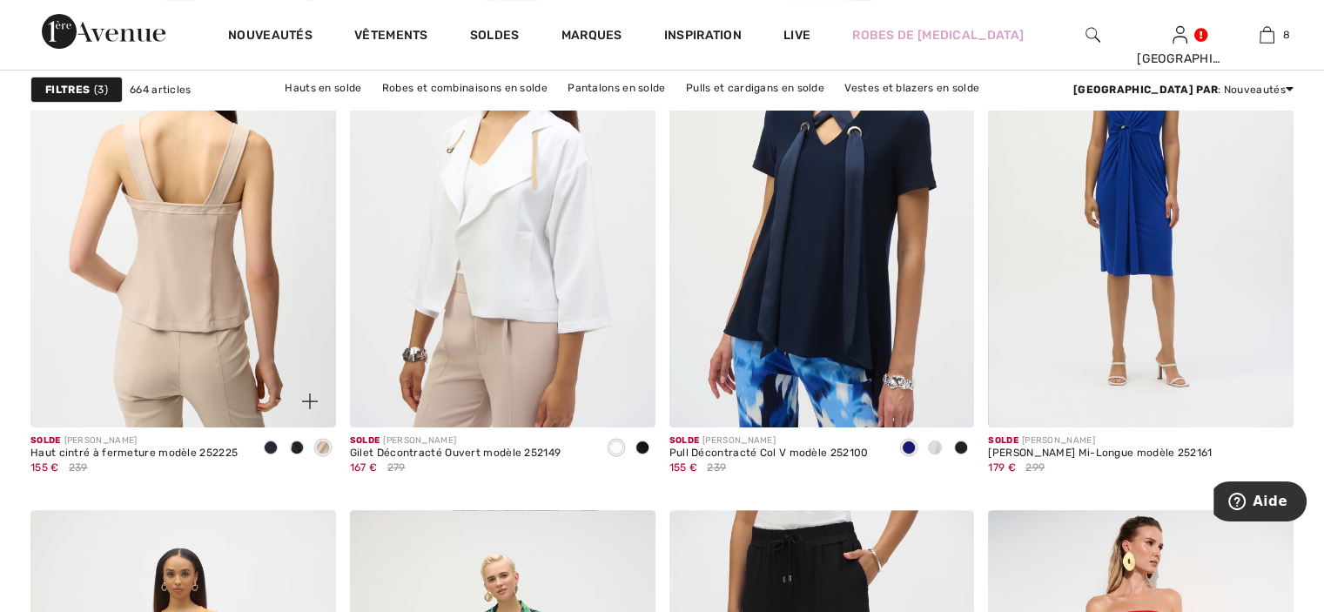
click at [255, 261] on img at bounding box center [182, 199] width 305 height 458
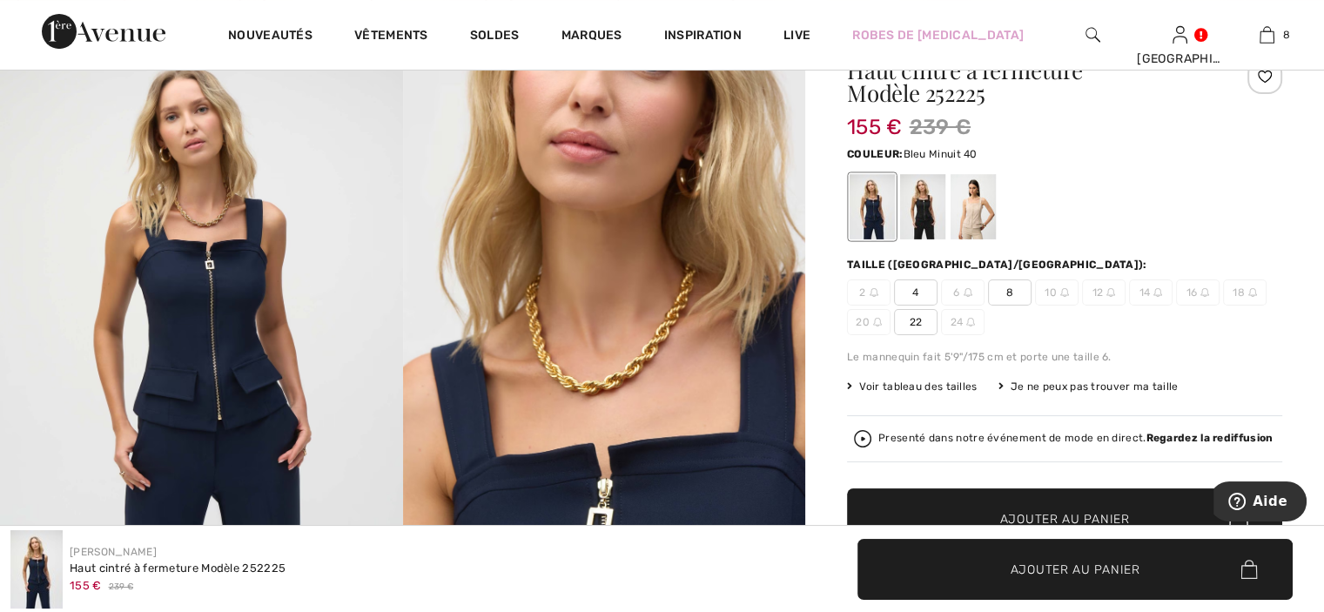
scroll to position [174, 0]
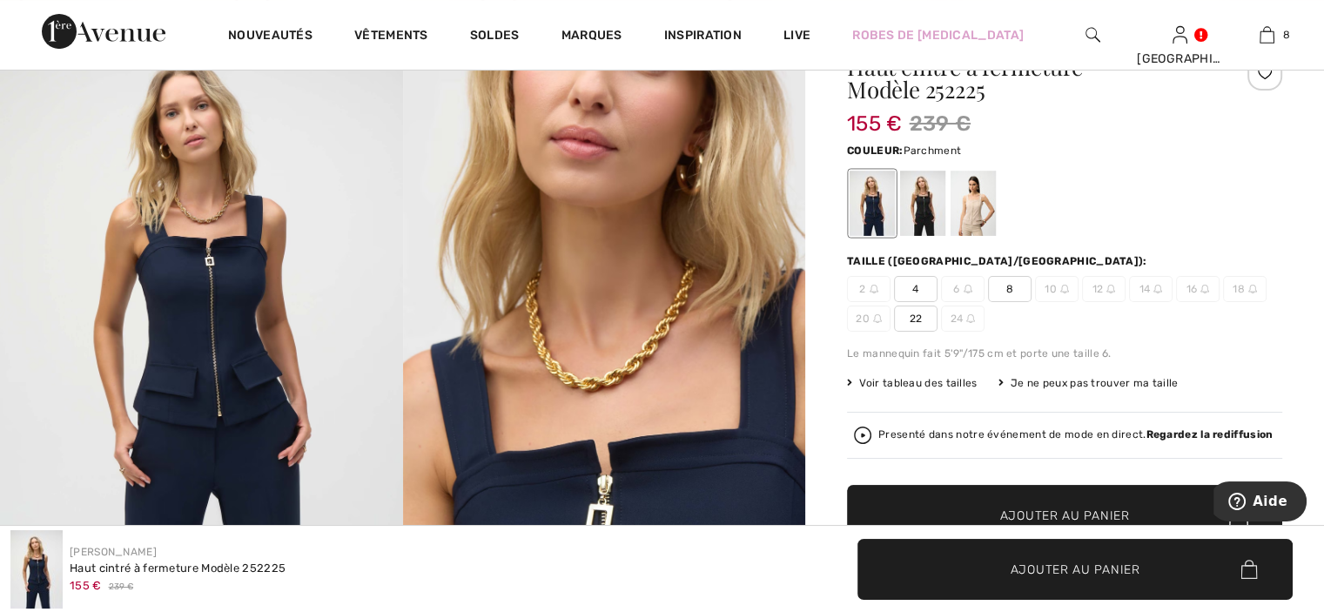
click at [973, 215] on div at bounding box center [972, 203] width 45 height 65
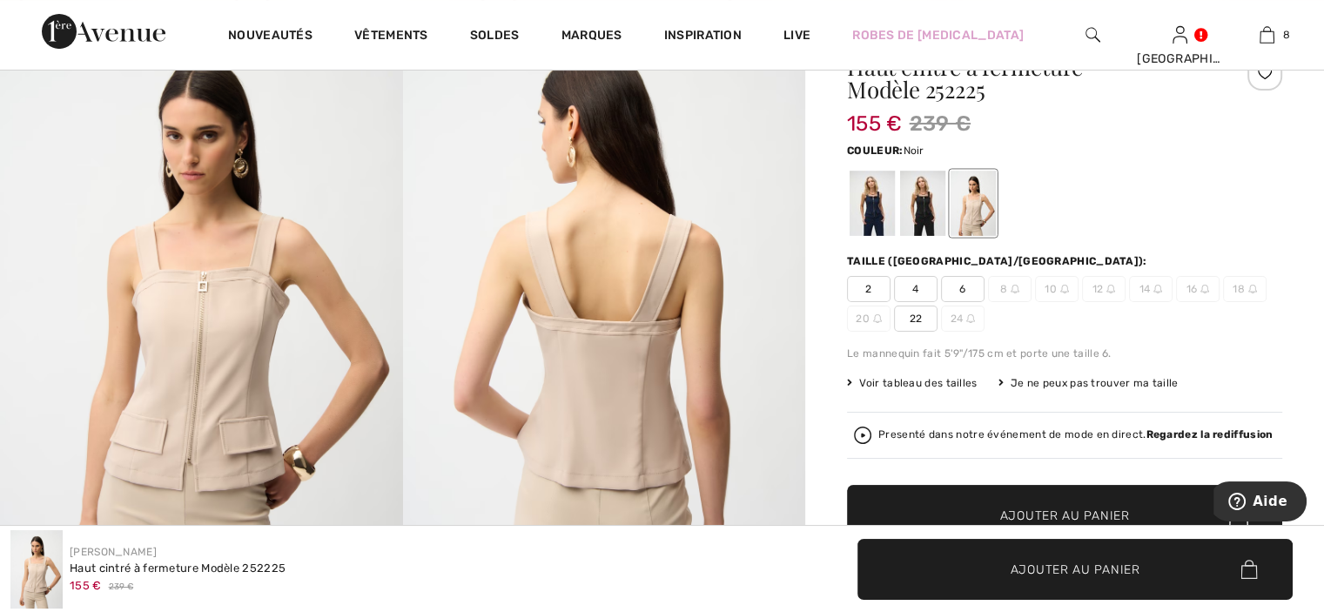
click at [919, 211] on div at bounding box center [922, 203] width 45 height 65
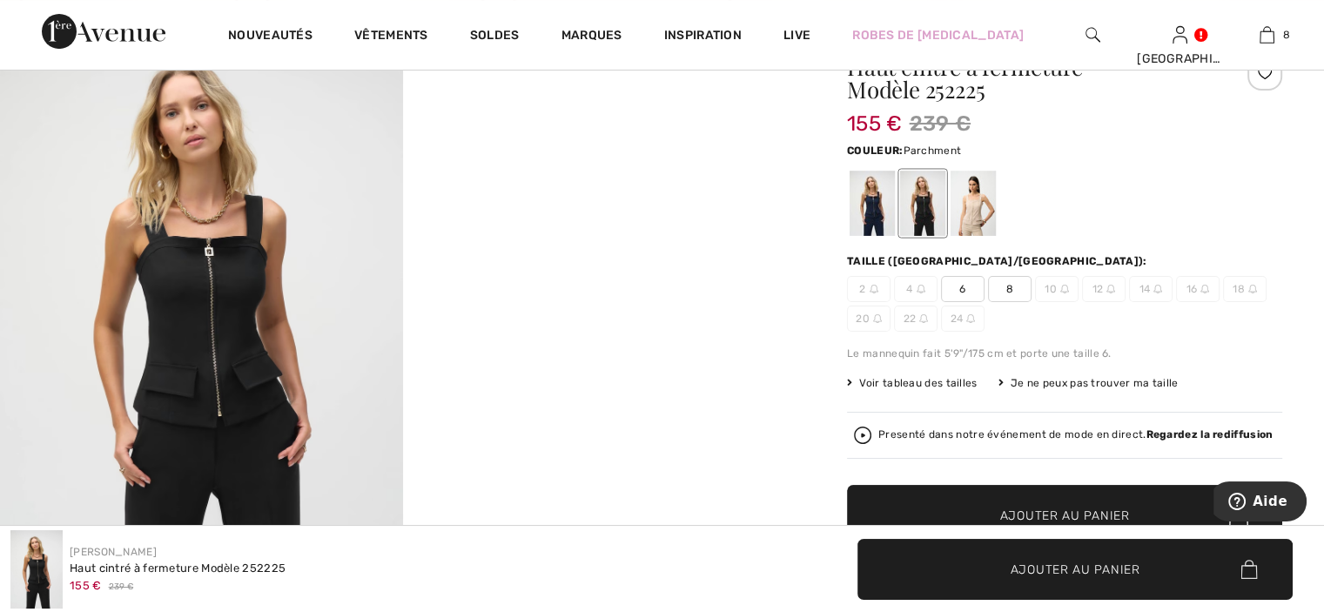
click at [991, 218] on div at bounding box center [972, 203] width 45 height 65
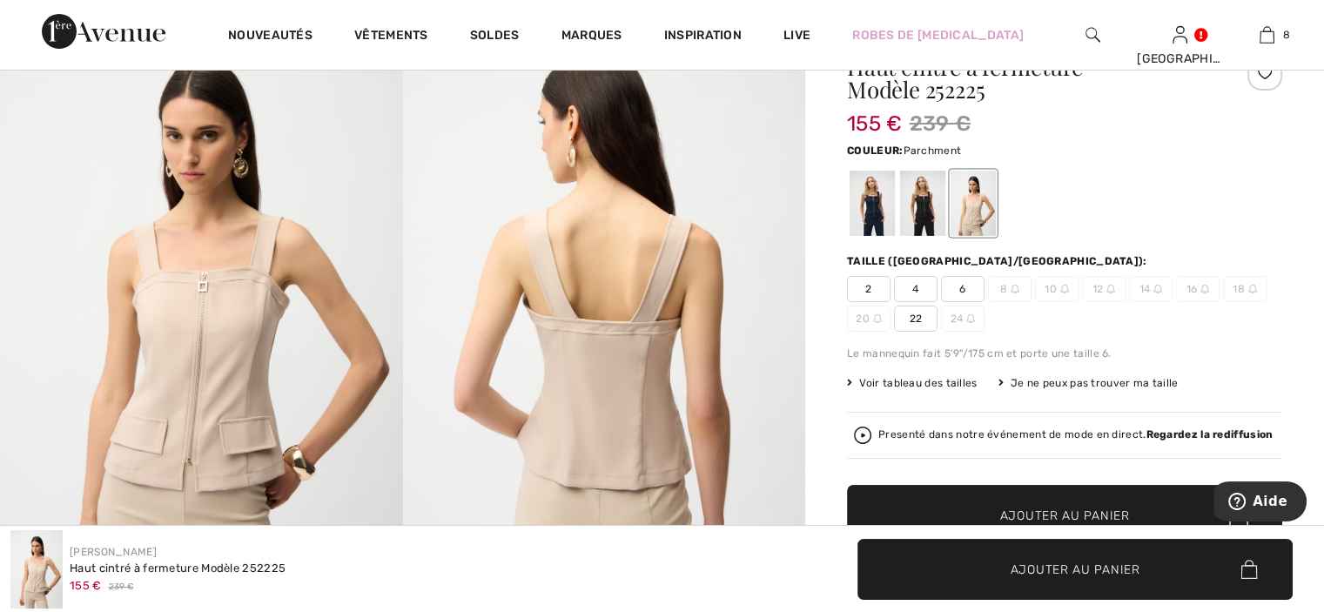
click at [922, 298] on span "4" at bounding box center [916, 289] width 44 height 26
click at [1029, 507] on span "Ajouter au panier" at bounding box center [1065, 515] width 130 height 18
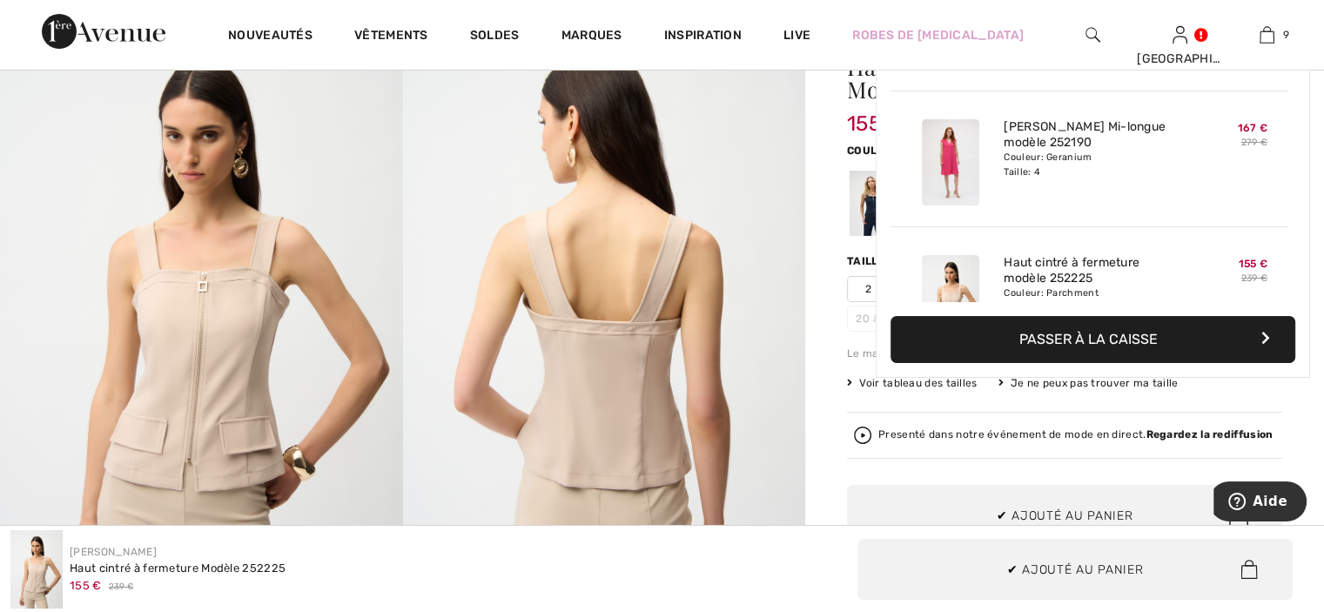
scroll to position [1003, 0]
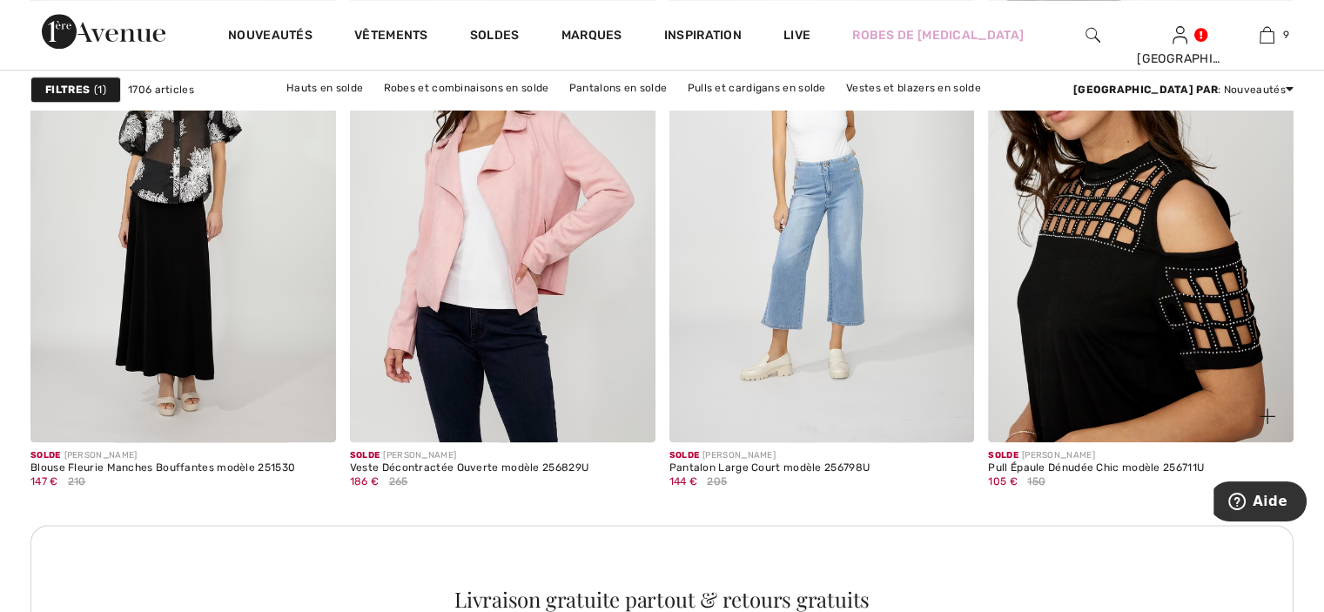
scroll to position [1915, 0]
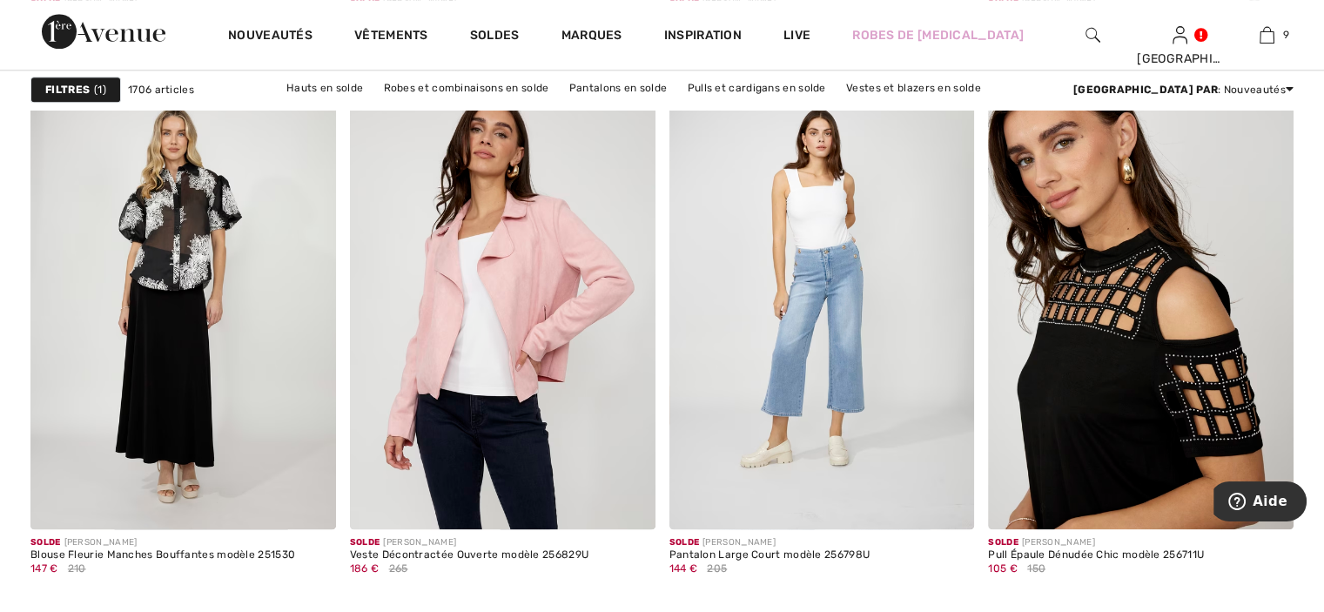
click at [1159, 363] on img at bounding box center [1140, 299] width 305 height 458
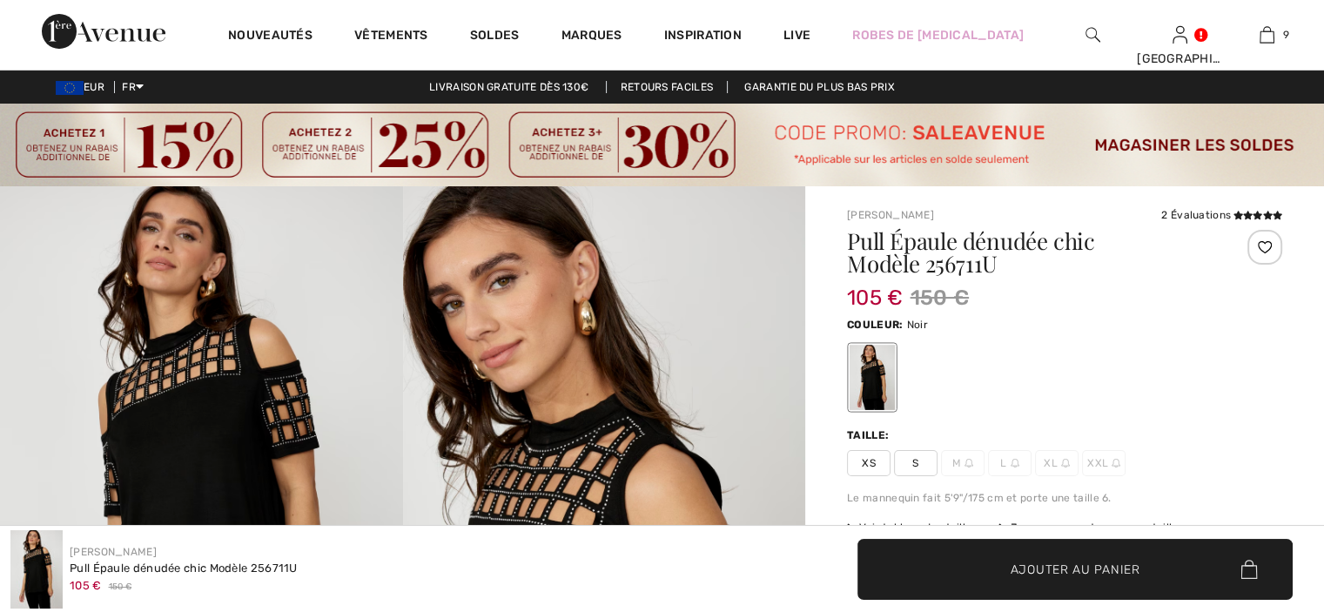
click at [917, 463] on span "S" at bounding box center [916, 463] width 44 height 26
click at [1061, 559] on span "✔ Ajouté au panier Ajouter au panier" at bounding box center [1074, 569] width 435 height 61
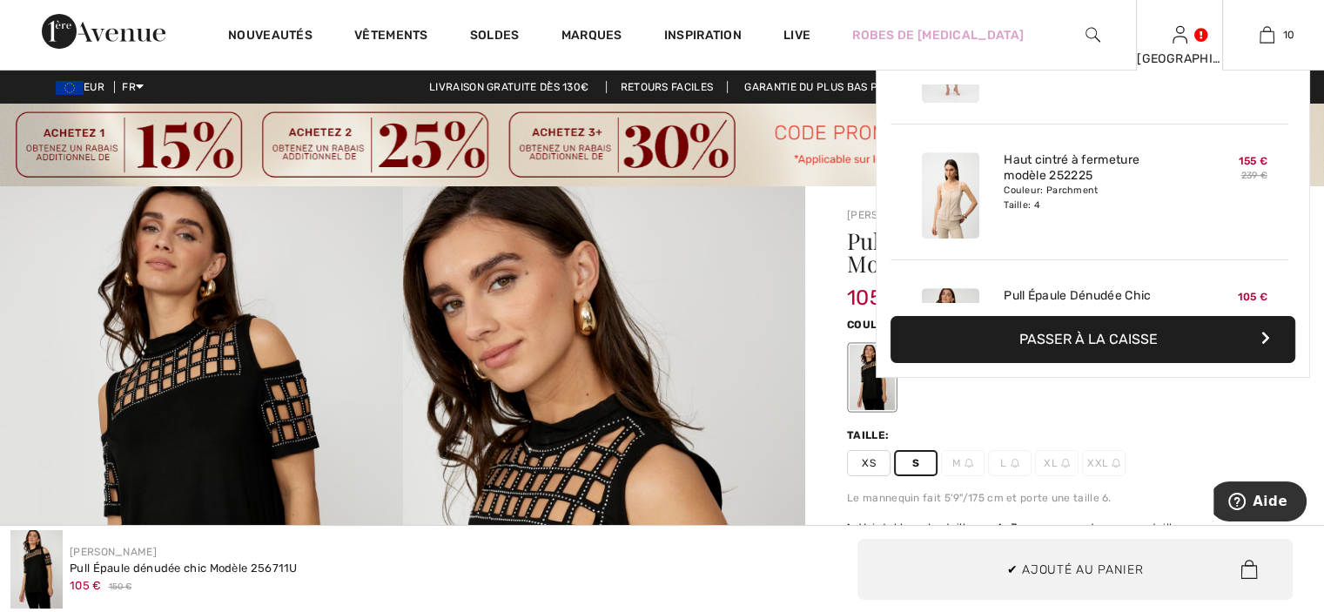
scroll to position [1138, 0]
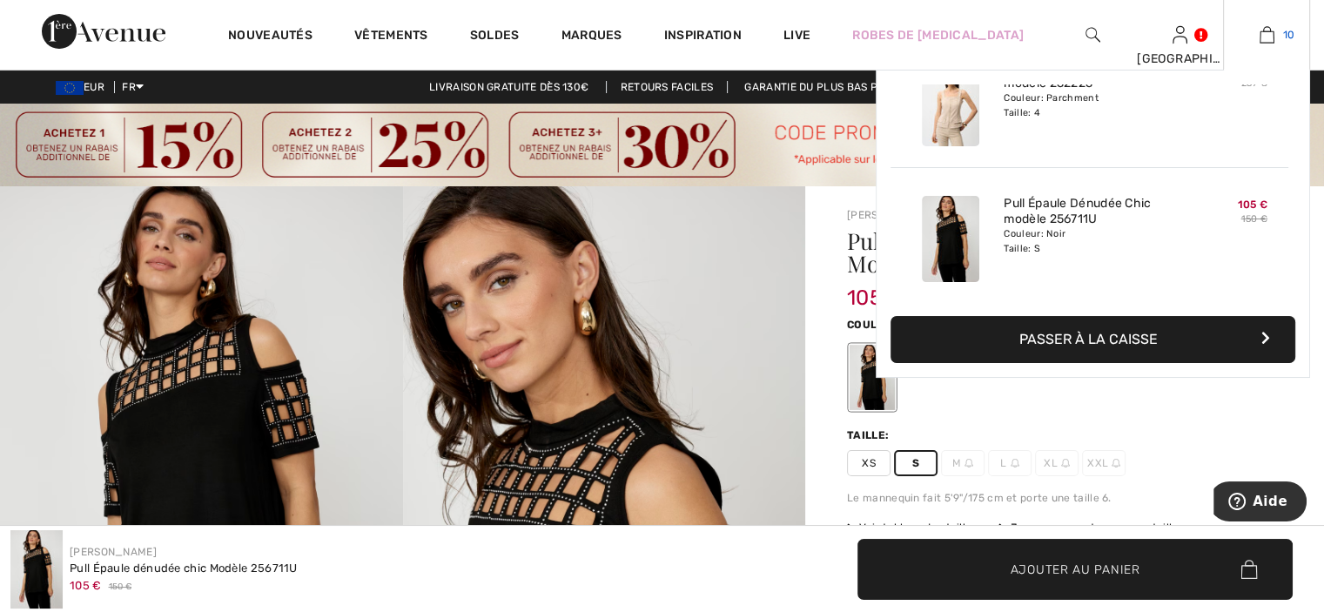
click at [1250, 34] on link "10" at bounding box center [1266, 34] width 85 height 21
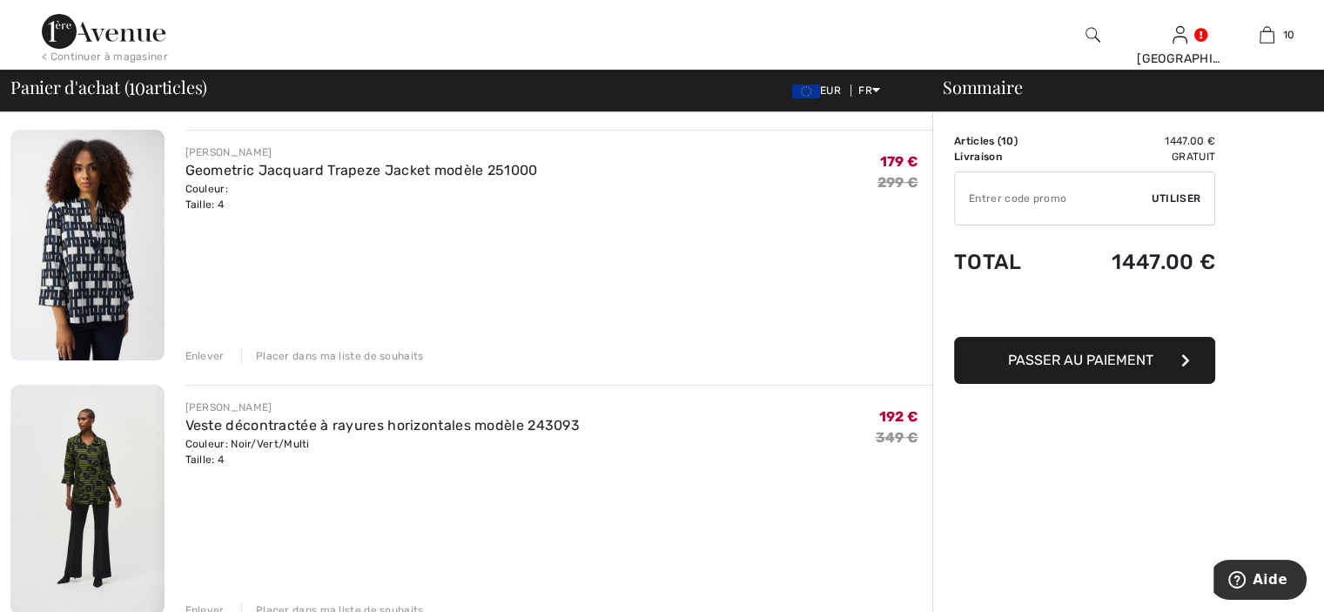
scroll to position [435, 0]
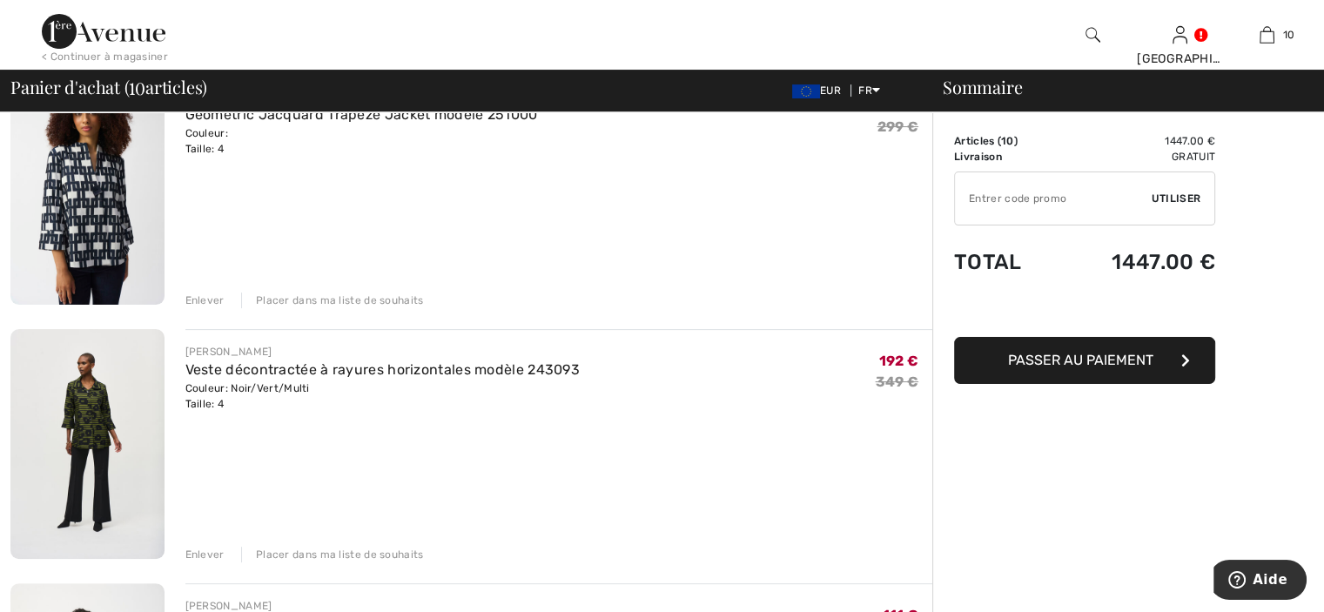
click at [193, 298] on div "Enlever" at bounding box center [204, 300] width 39 height 16
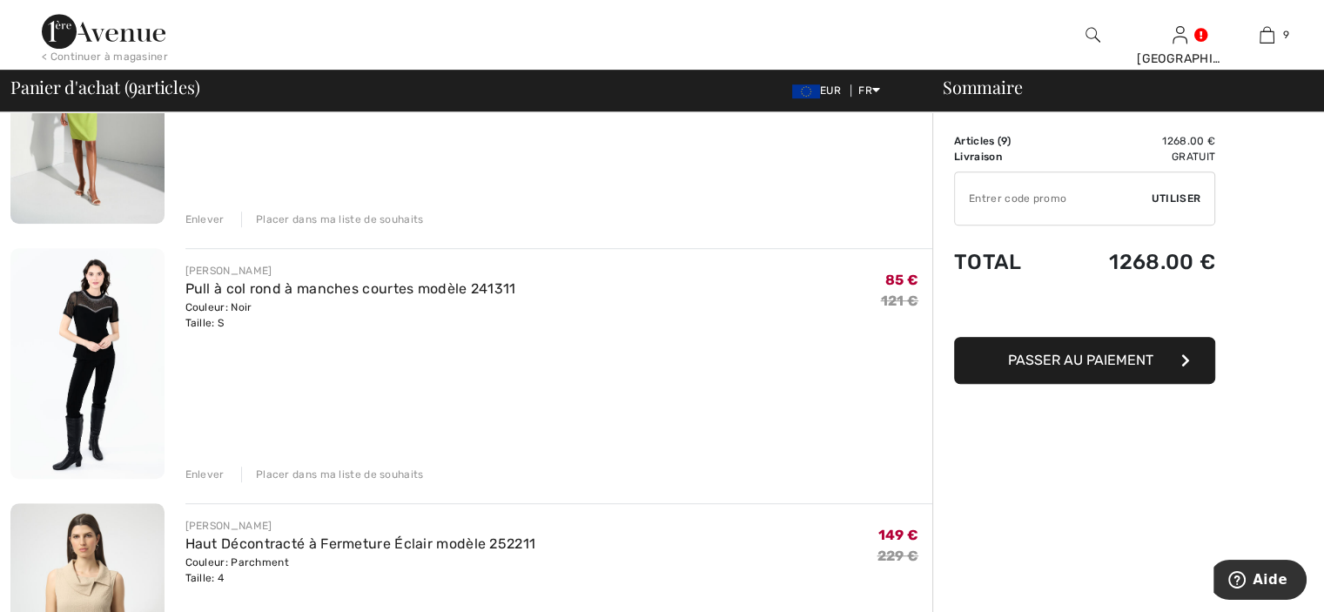
scroll to position [1127, 0]
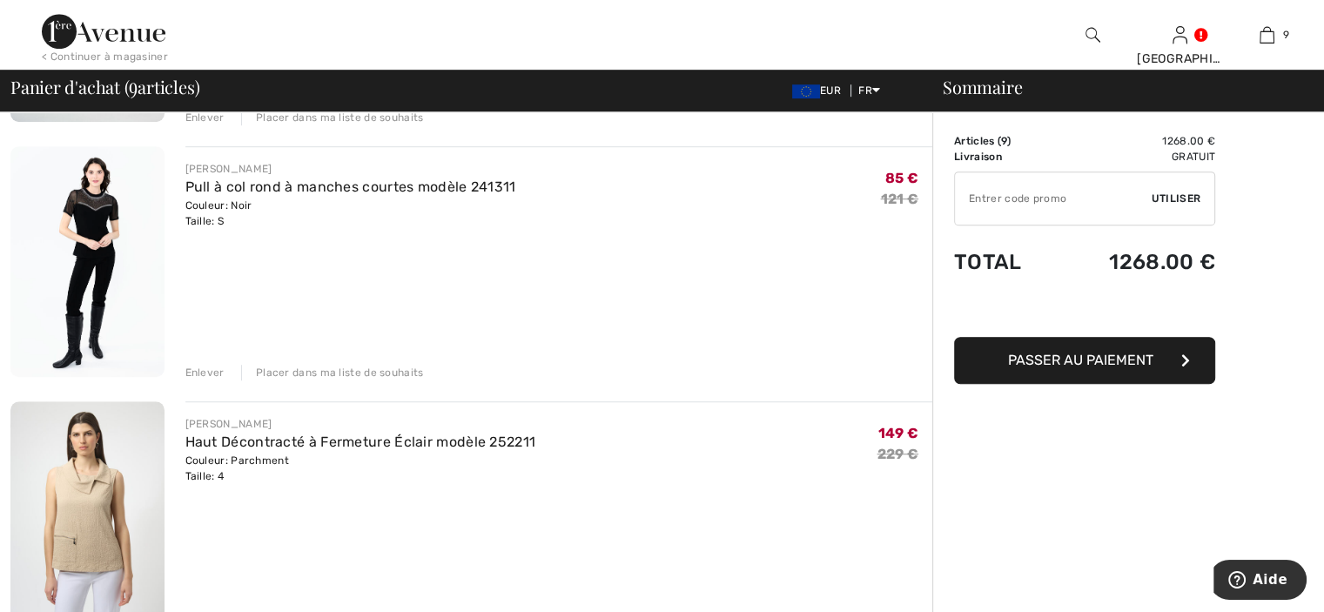
click at [207, 373] on div "Enlever" at bounding box center [204, 373] width 39 height 16
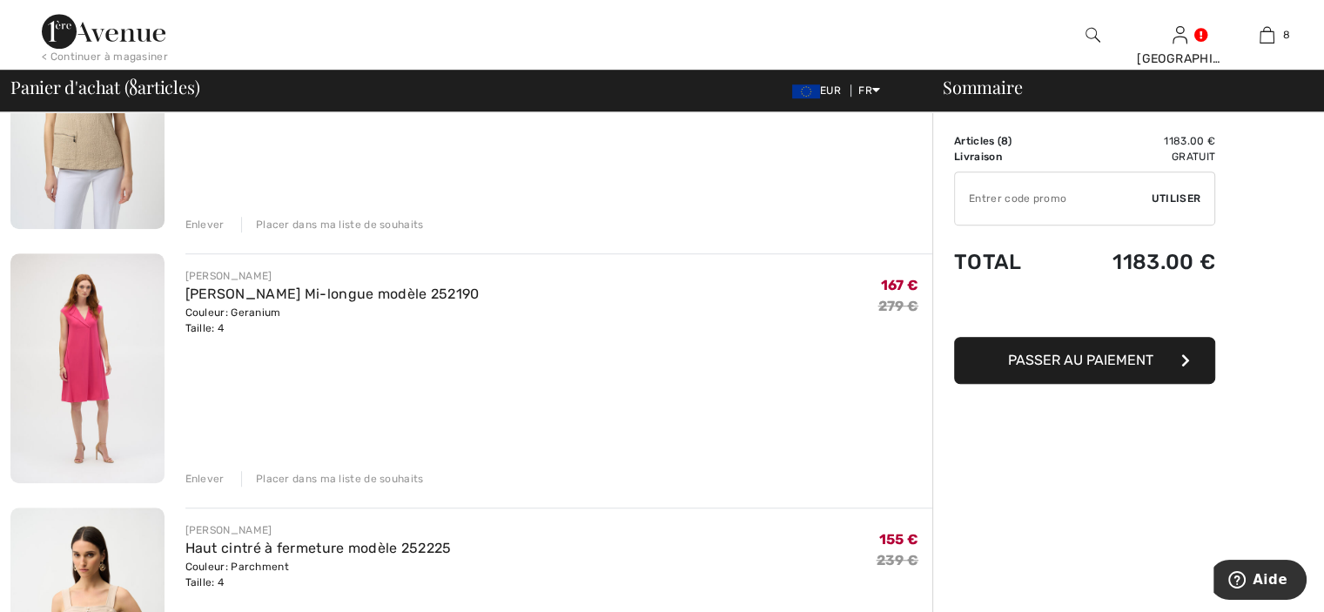
scroll to position [1301, 0]
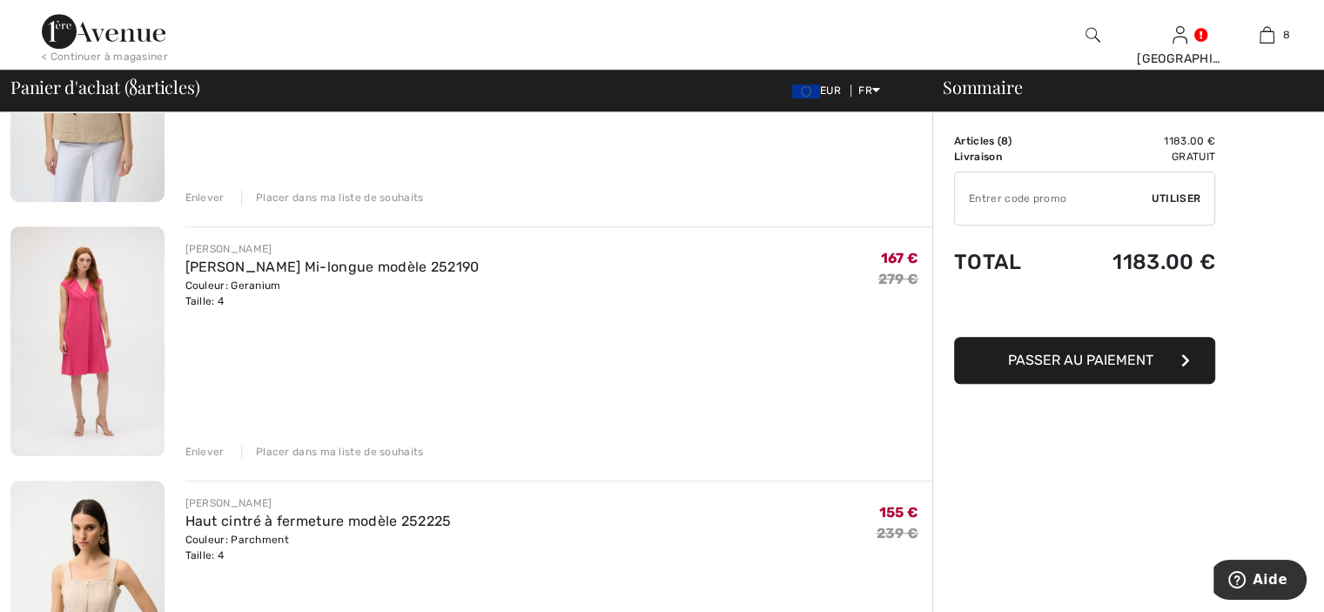
click at [196, 449] on div "Enlever" at bounding box center [204, 452] width 39 height 16
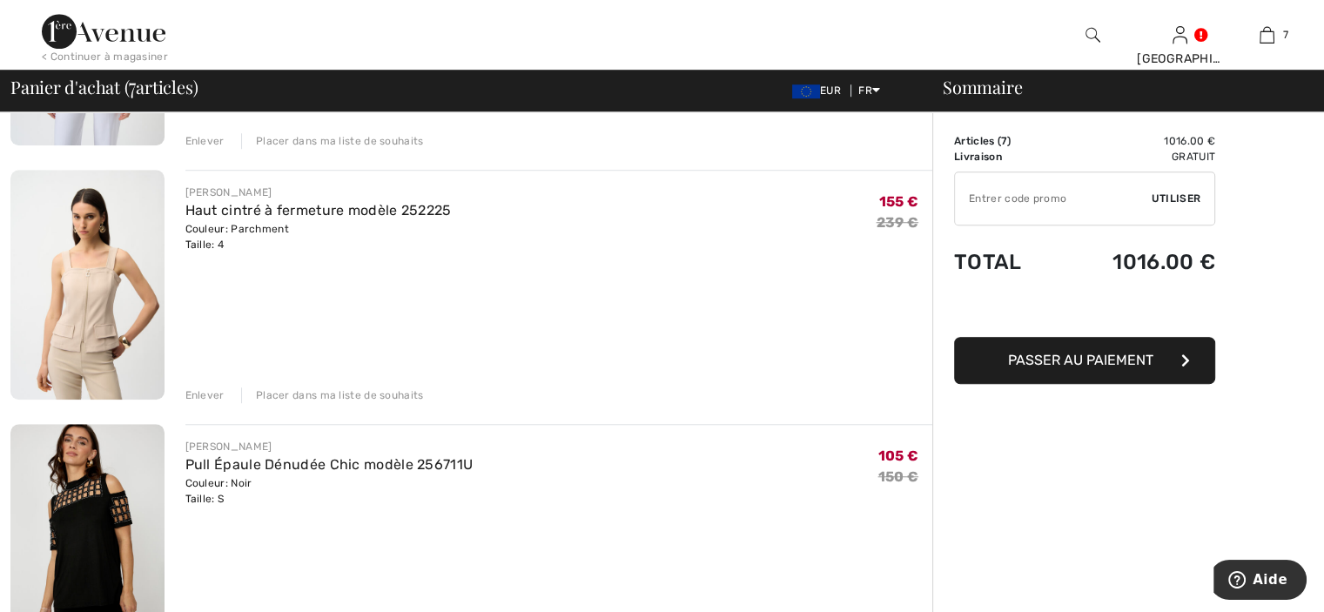
scroll to position [1388, 0]
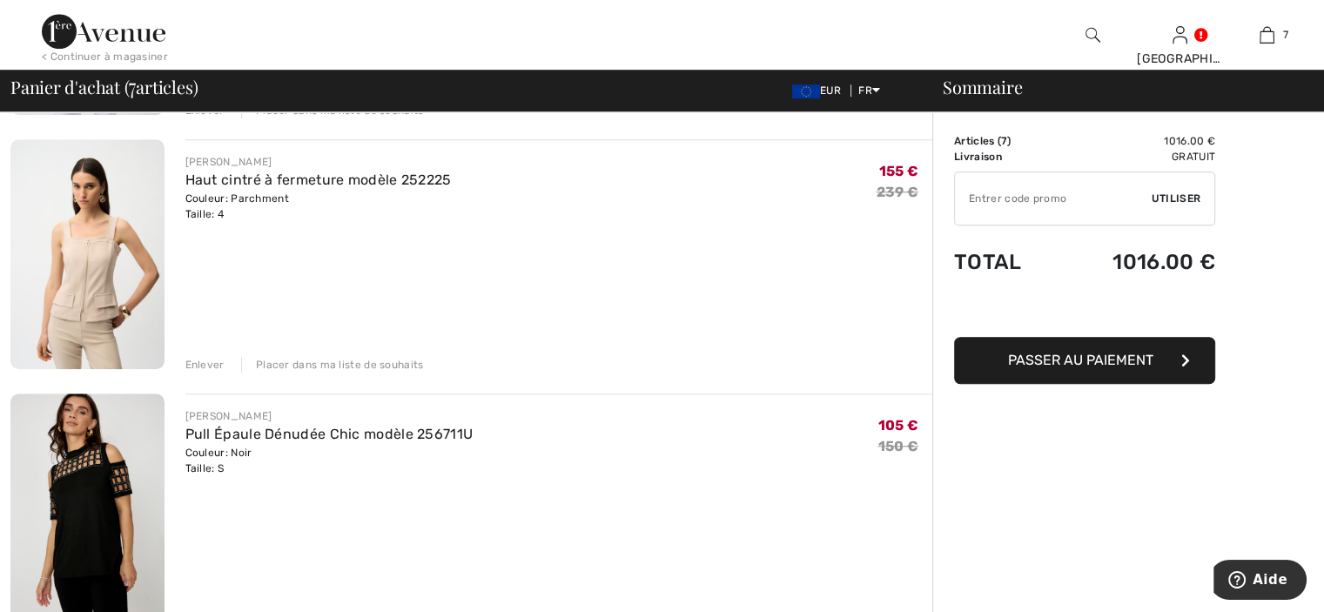
click at [215, 361] on div "Enlever" at bounding box center [204, 365] width 39 height 16
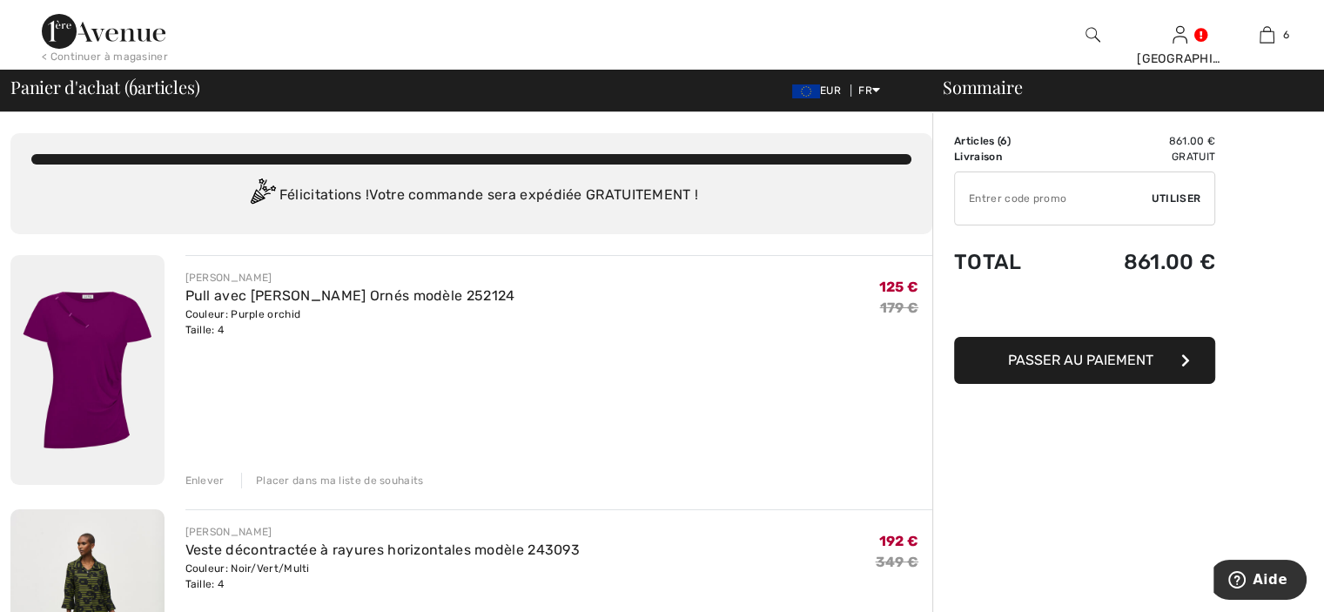
scroll to position [87, 0]
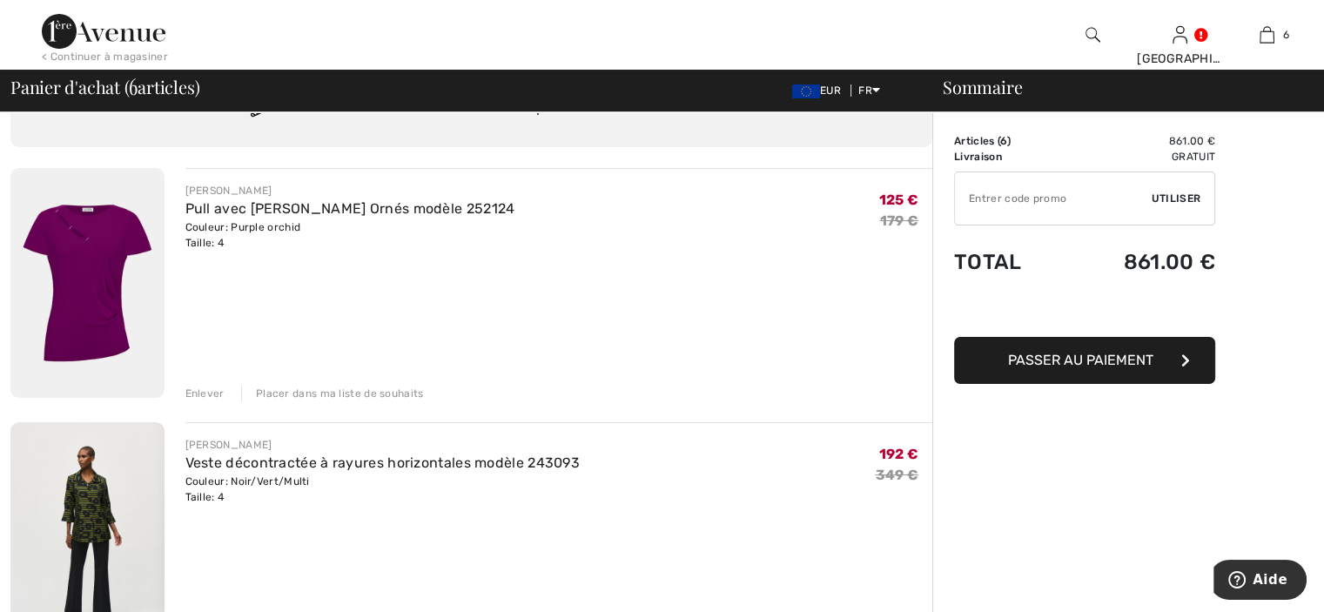
click at [217, 393] on div "Enlever" at bounding box center [204, 394] width 39 height 16
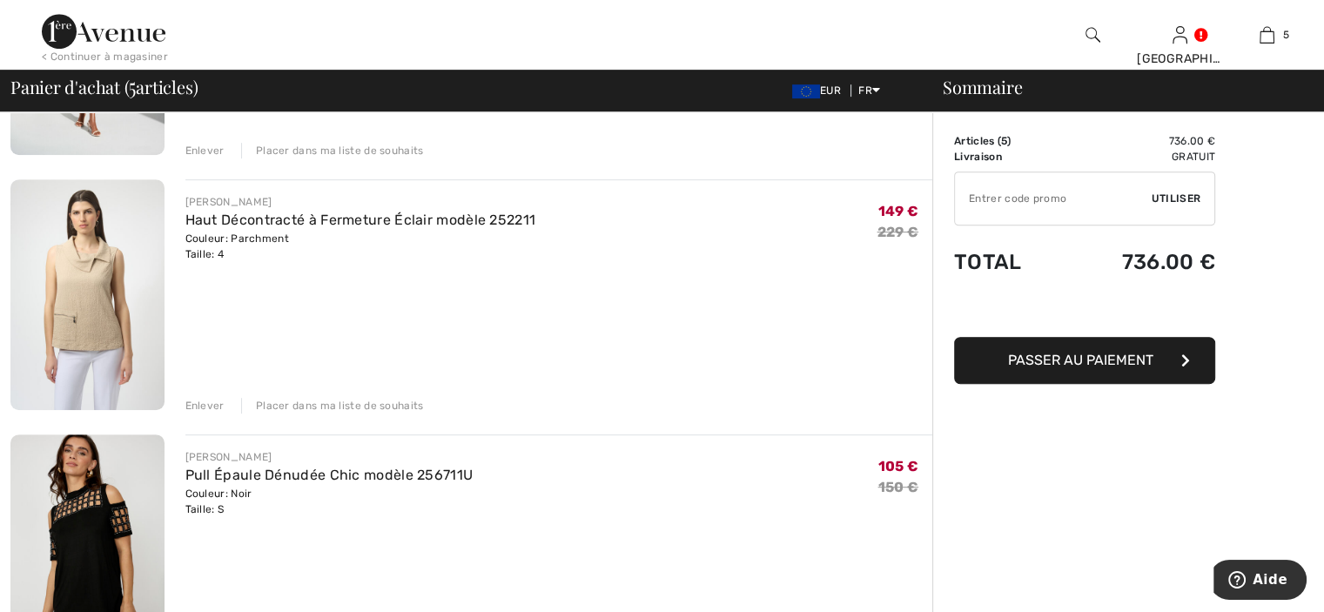
scroll to position [870, 0]
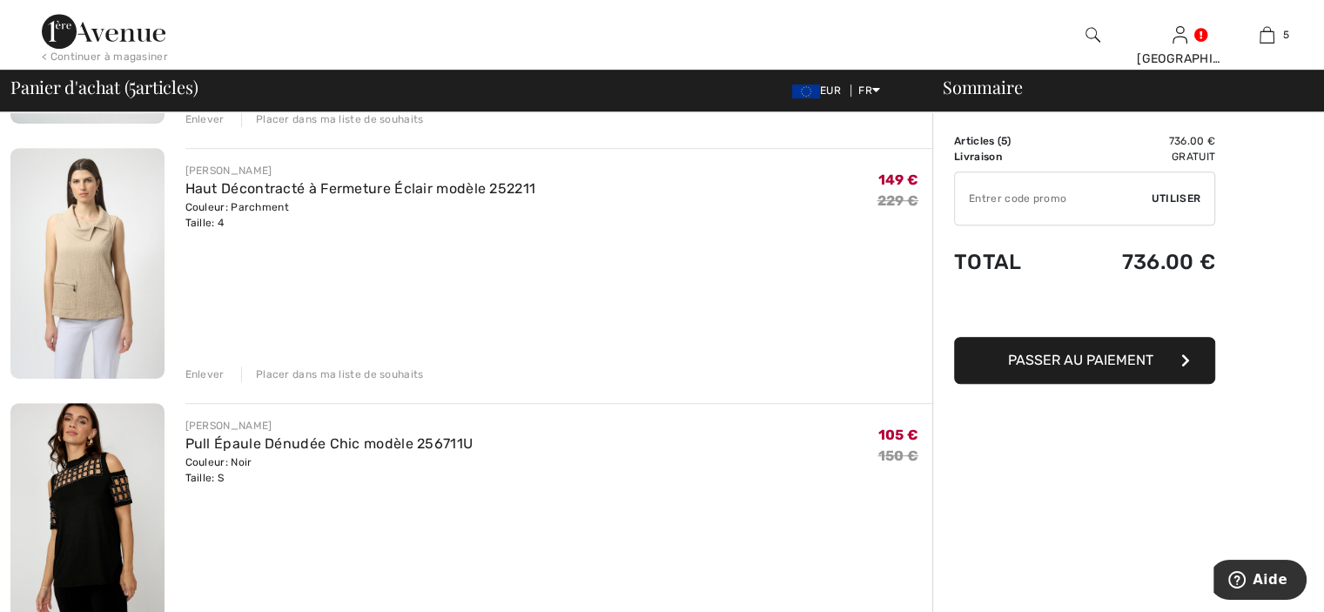
click at [211, 372] on div "Enlever" at bounding box center [204, 374] width 39 height 16
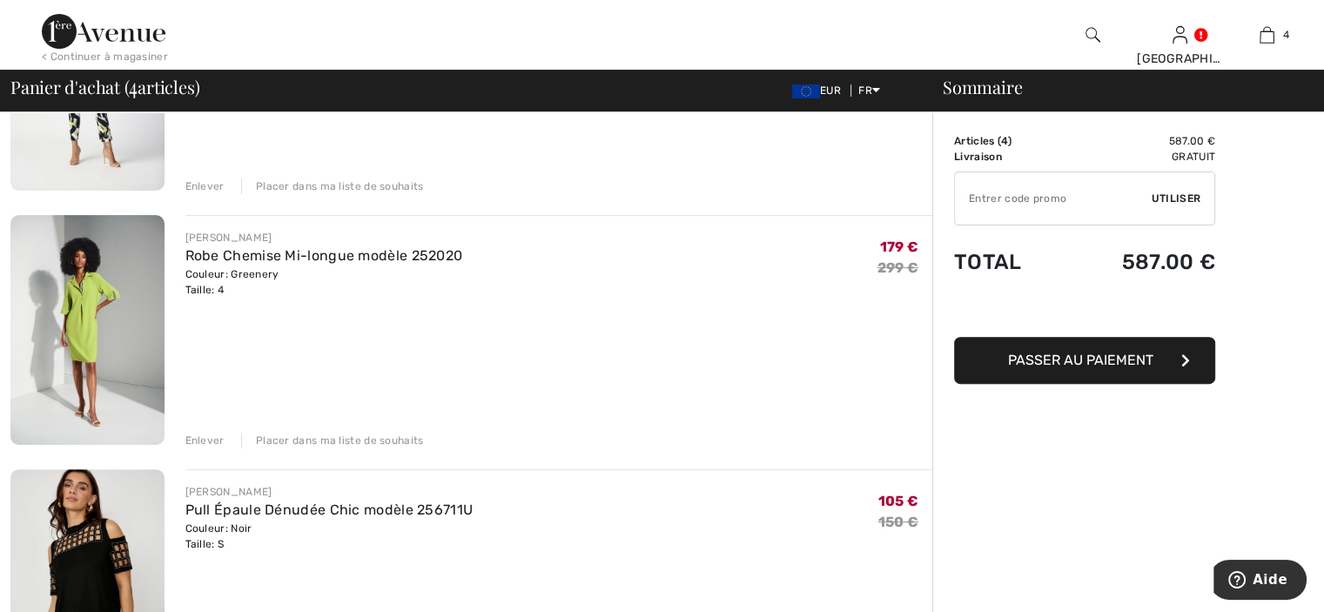
scroll to position [348, 0]
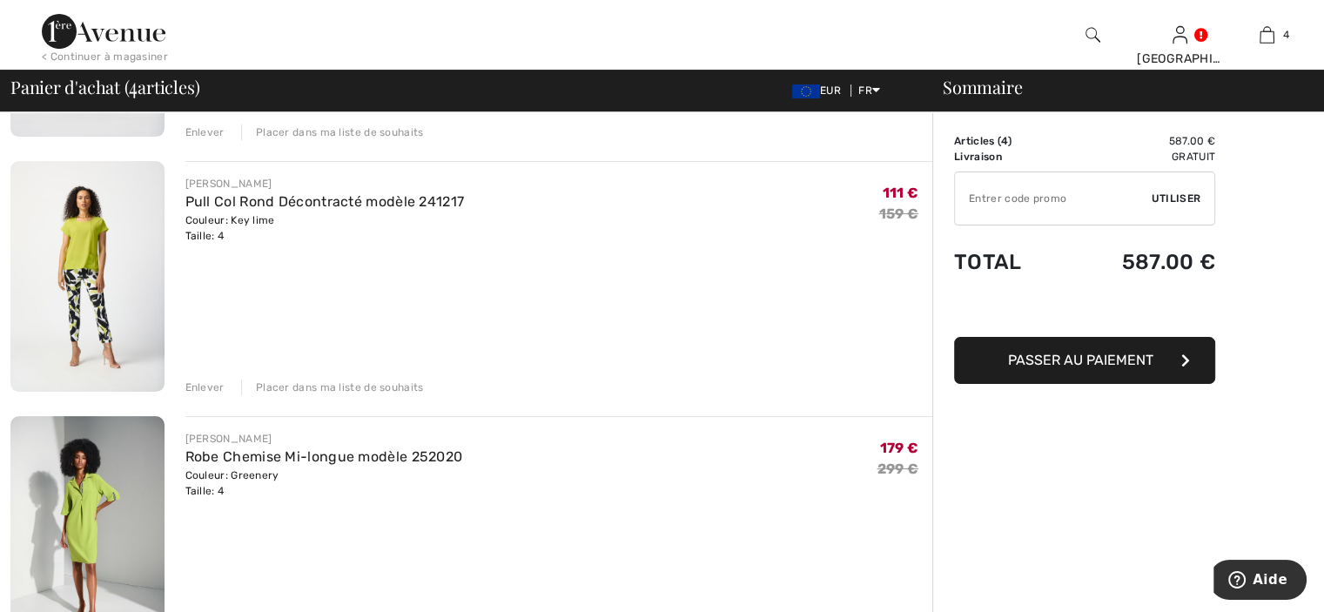
click at [1075, 194] on input "TEXT" at bounding box center [1053, 198] width 197 height 52
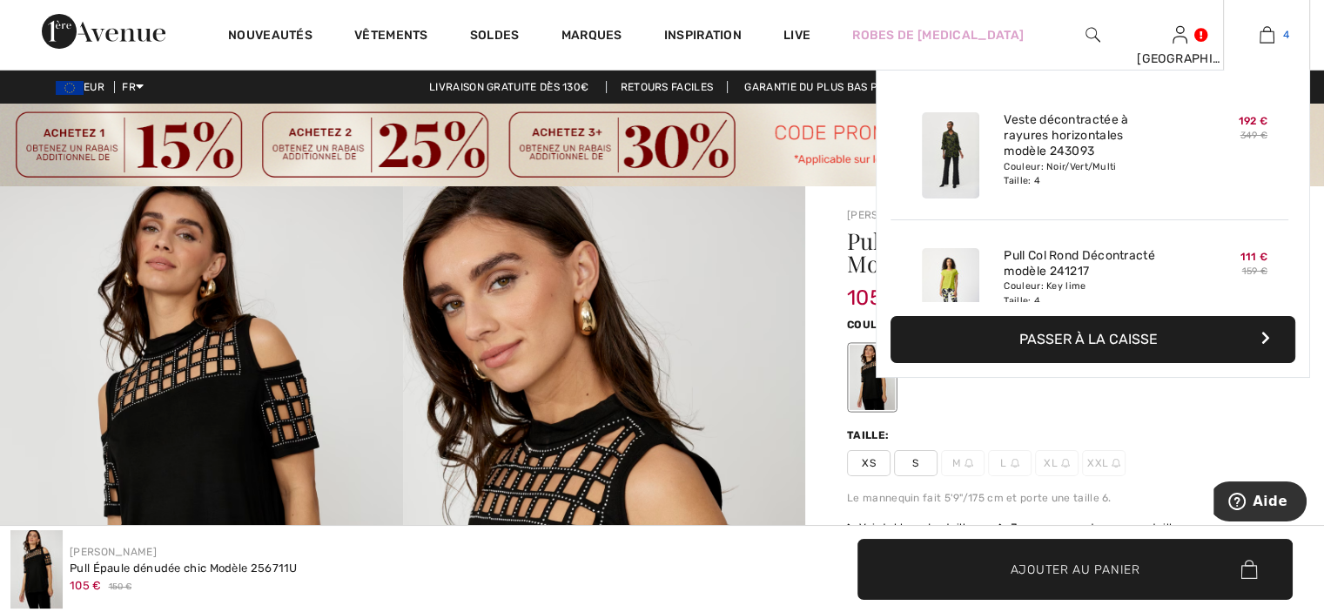
click at [1273, 37] on img at bounding box center [1266, 34] width 15 height 21
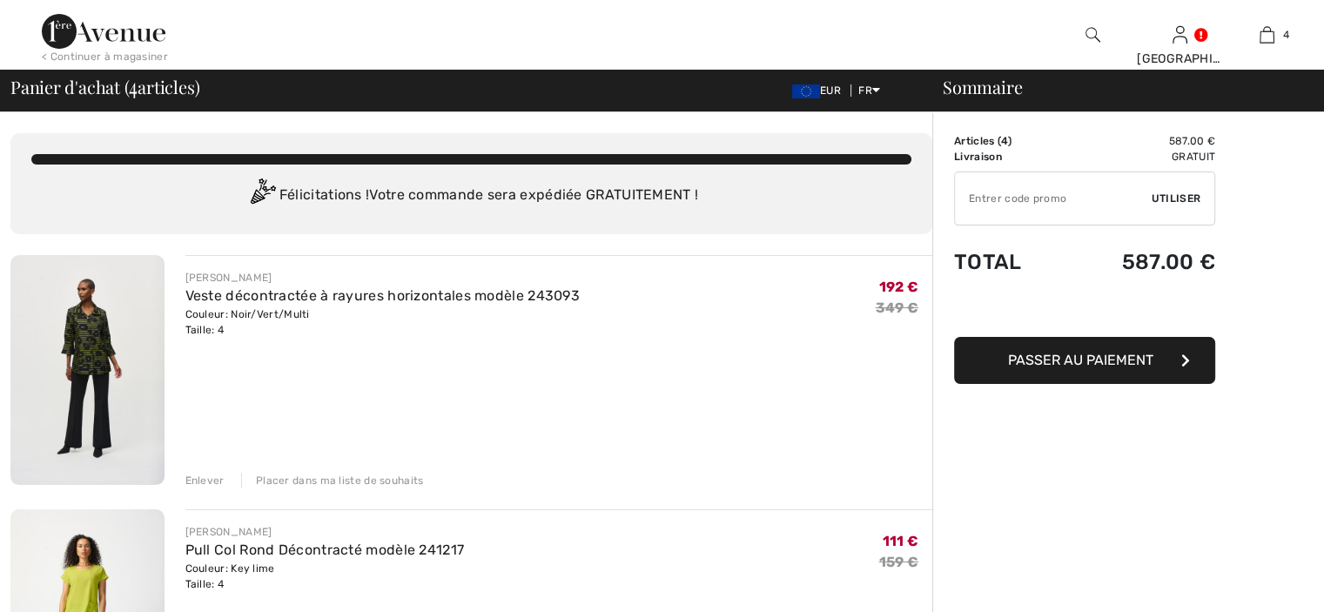
click at [1114, 190] on input "TEXT" at bounding box center [1053, 198] width 197 height 52
type input "SALEAVENUE"
click at [1170, 193] on span "Utiliser" at bounding box center [1175, 199] width 49 height 16
